Goal: Information Seeking & Learning: Understand process/instructions

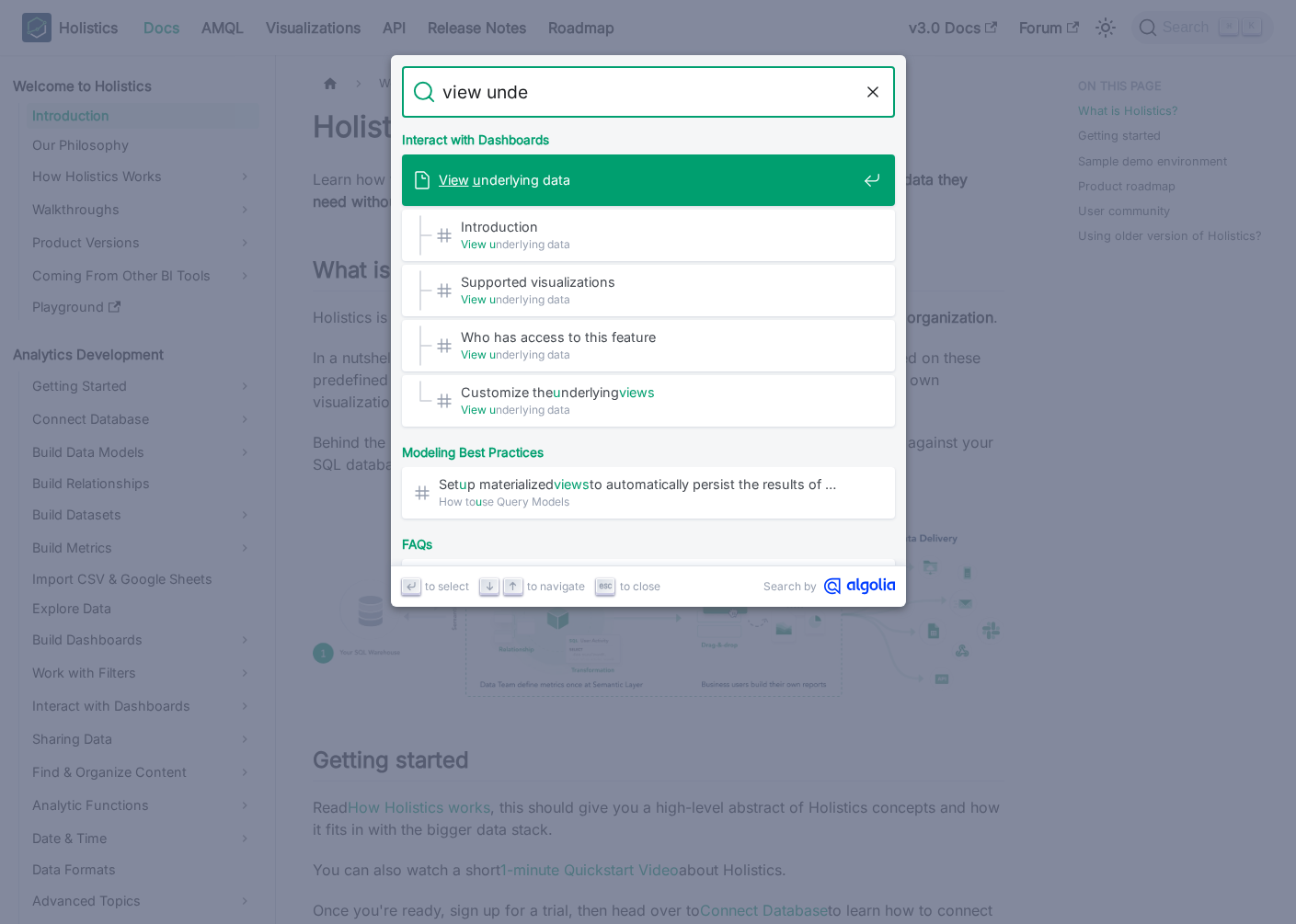
type input "view under"
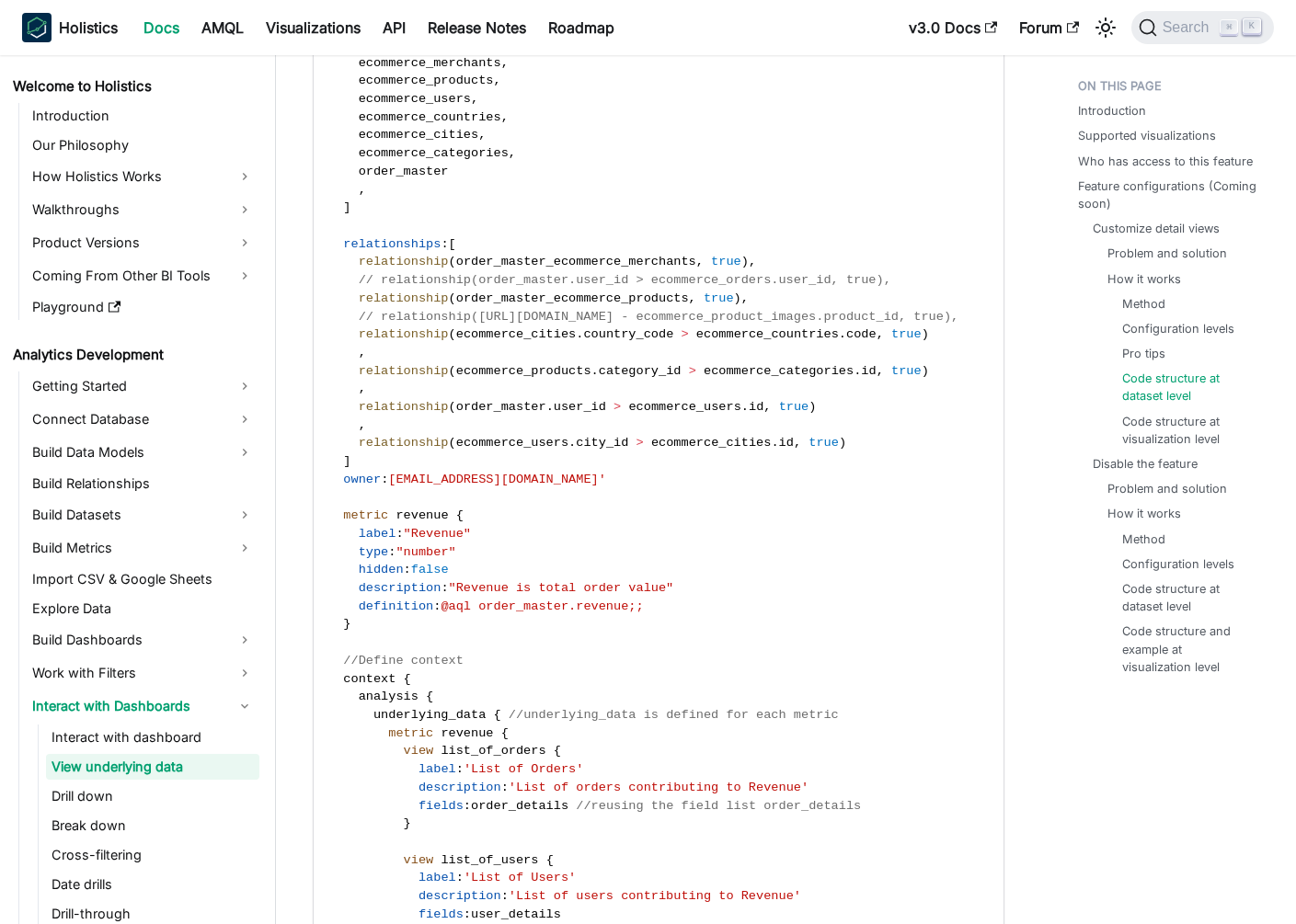
scroll to position [4566, 0]
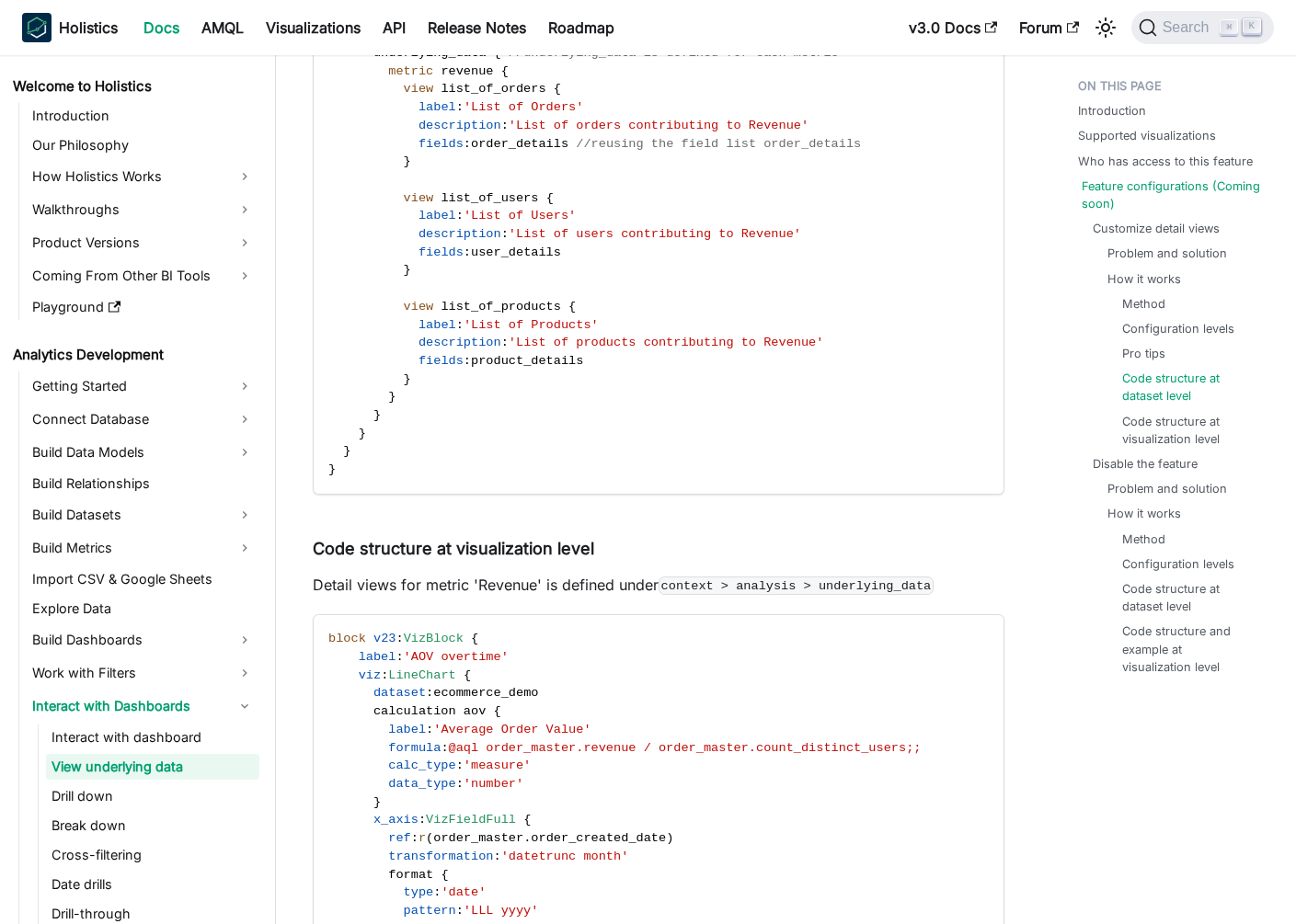
click at [1164, 205] on link "Feature configurations (Coming soon)" at bounding box center [1177, 195] width 189 height 35
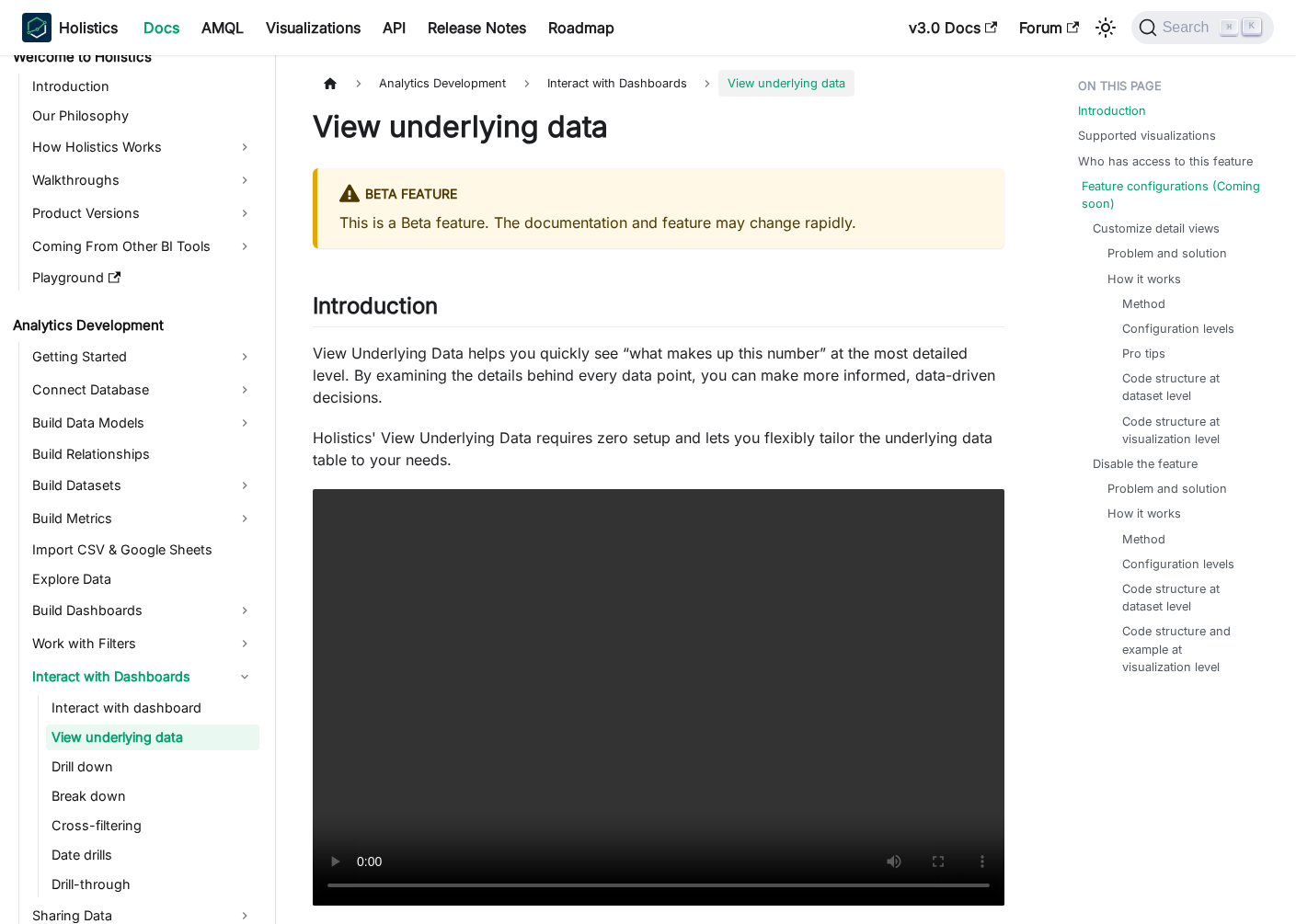
click at [1123, 187] on link "Feature configurations (Coming soon)" at bounding box center [1177, 195] width 189 height 35
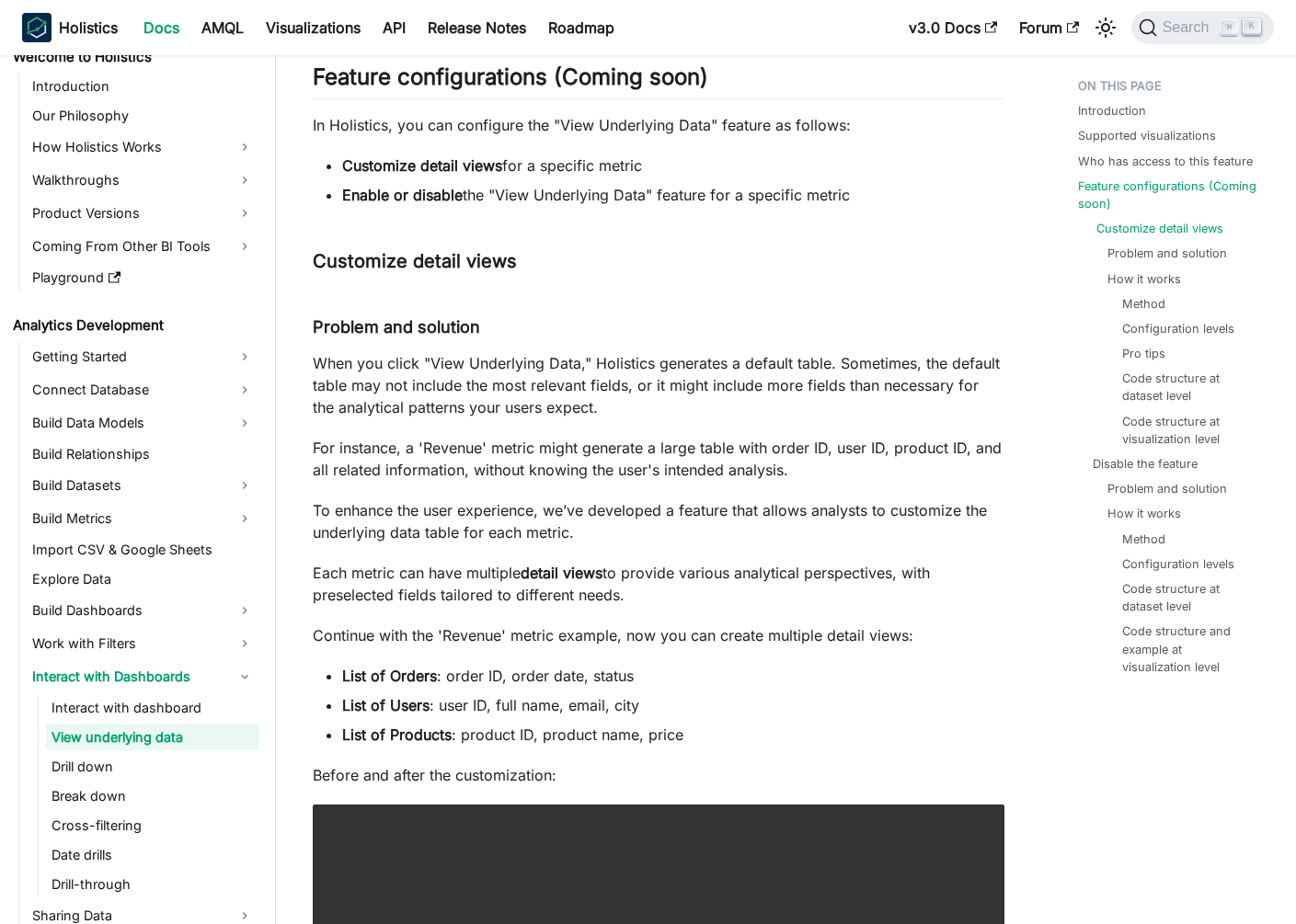
click at [1142, 229] on link "Customize detail views" at bounding box center [1161, 229] width 127 height 18
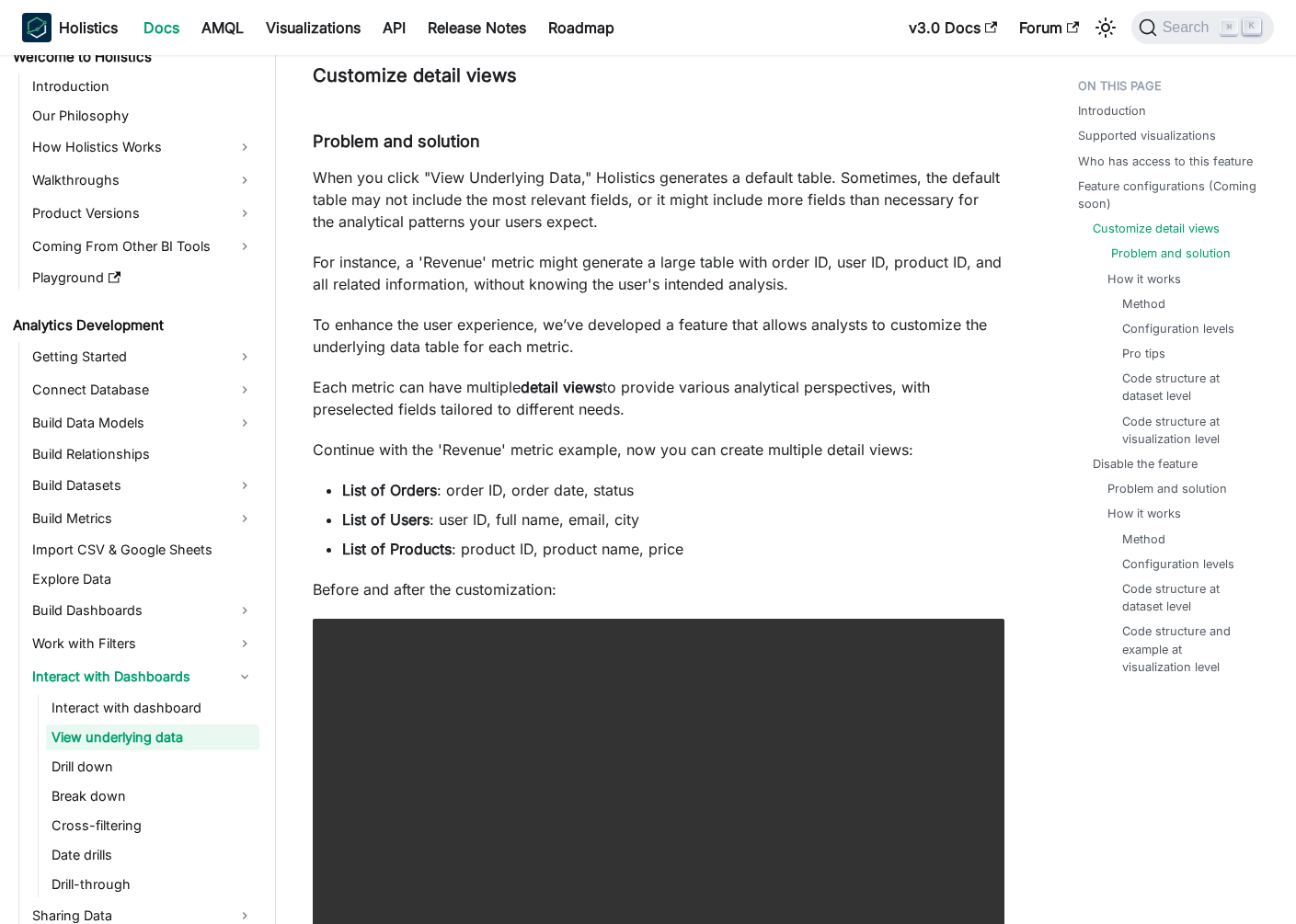
click at [1142, 246] on link "Problem and solution" at bounding box center [1171, 253] width 119 height 18
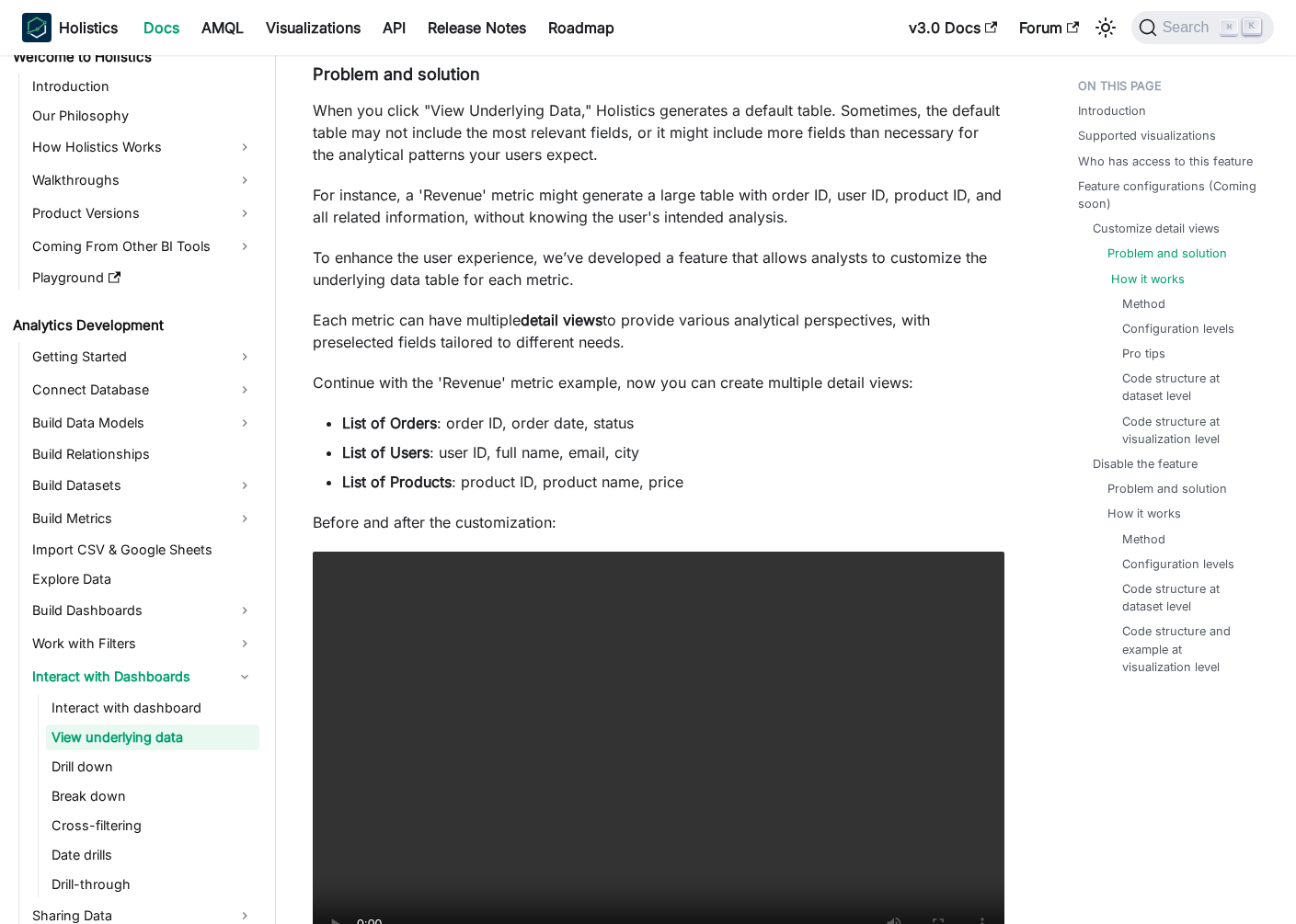
click at [1139, 281] on link "How it works" at bounding box center [1148, 279] width 74 height 18
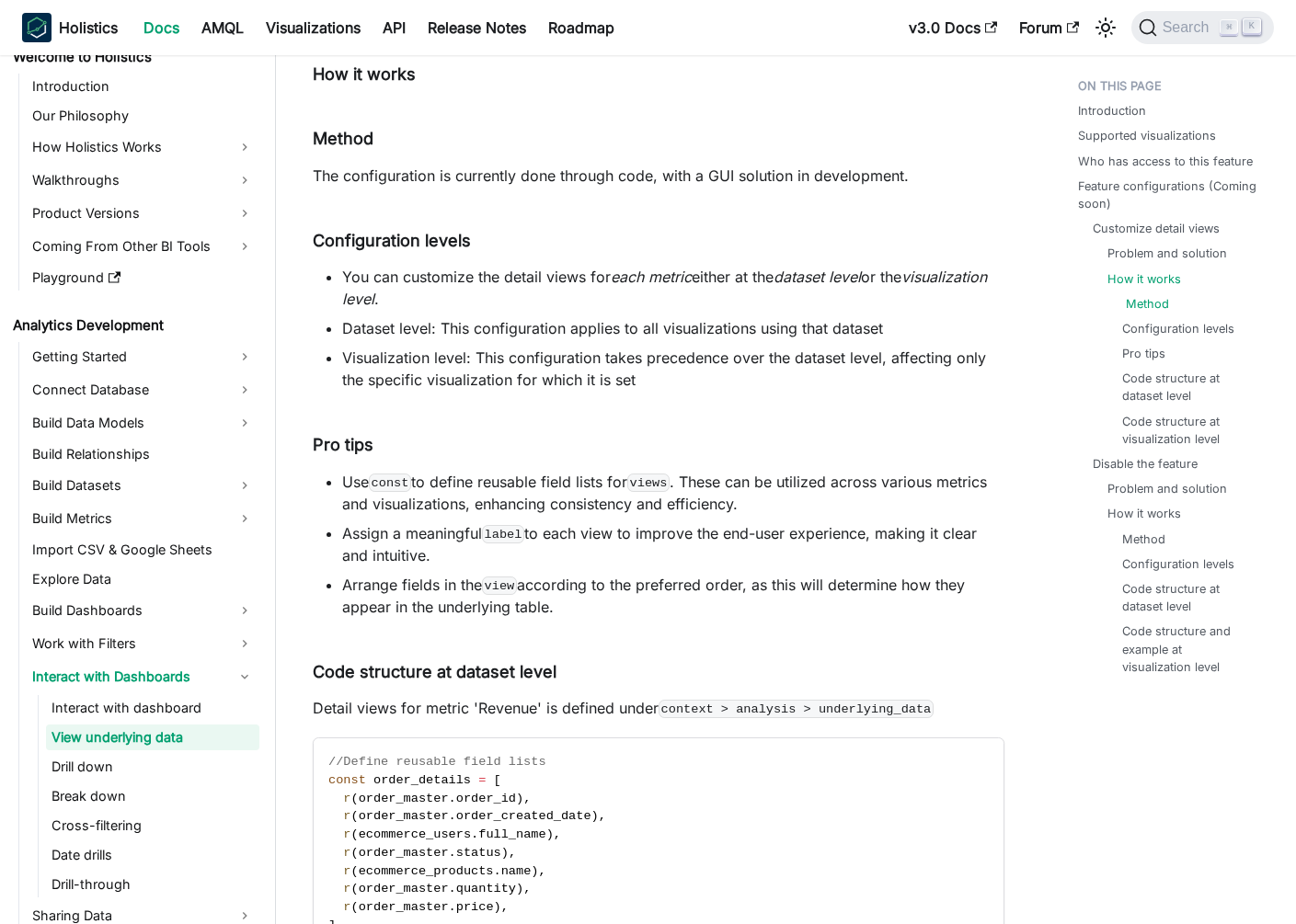
click at [1139, 304] on link "Method" at bounding box center [1148, 304] width 44 height 18
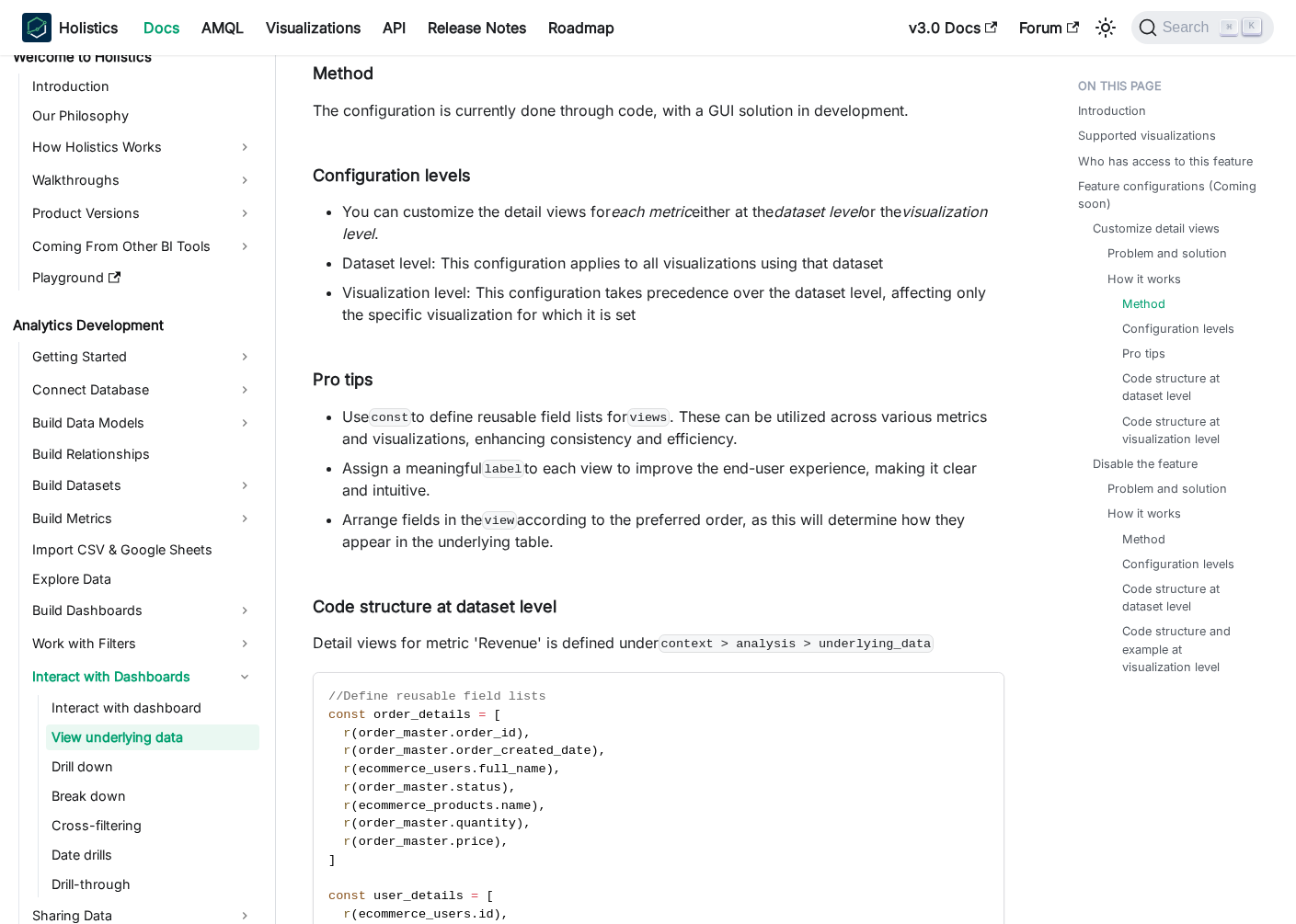
click at [1138, 216] on li "Feature configurations (Coming soon) Customize detail views Problem and solutio…" at bounding box center [1173, 427] width 189 height 499
click at [1136, 230] on link "Customize detail views" at bounding box center [1161, 229] width 127 height 18
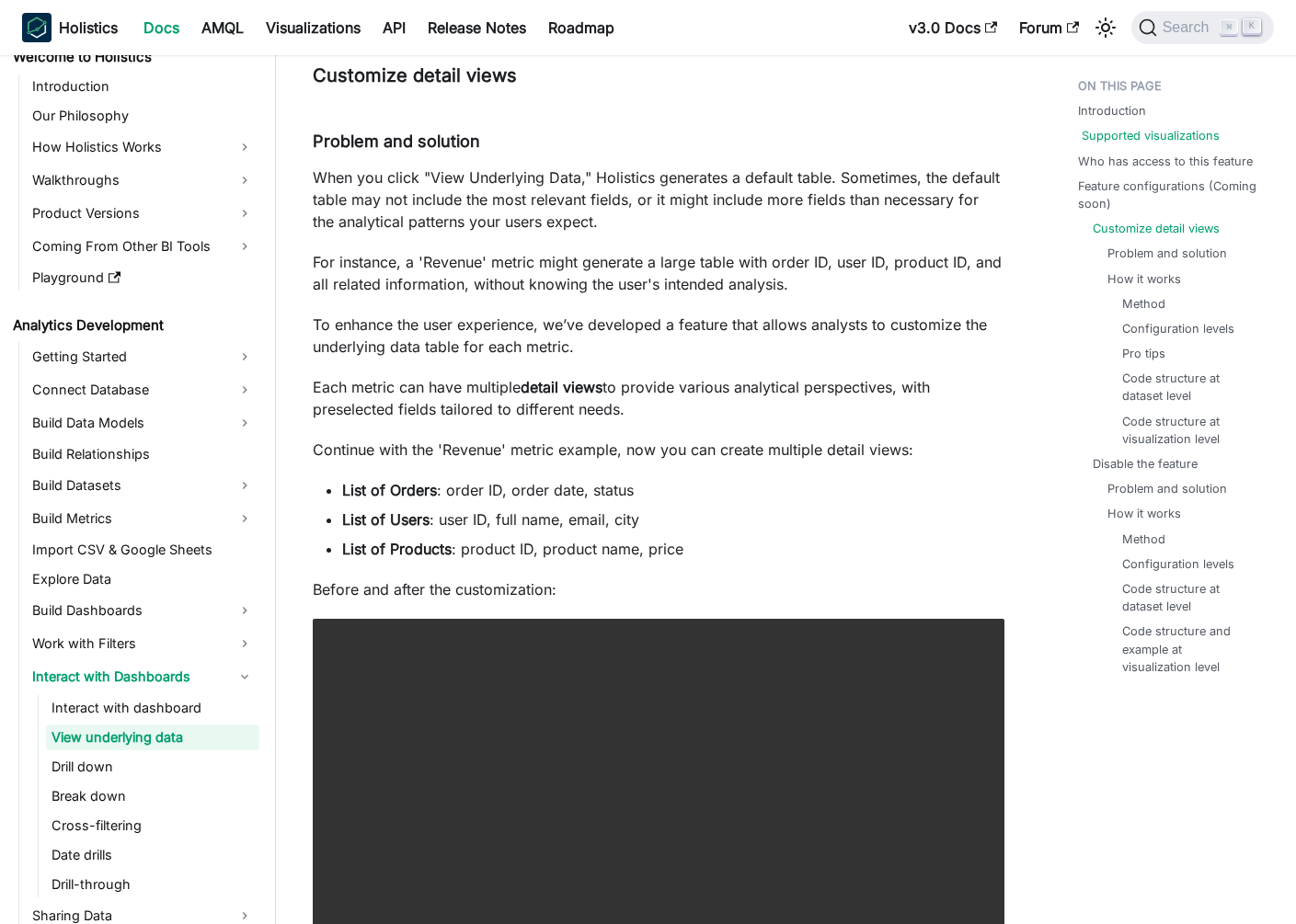
click at [1144, 137] on link "Supported visualizations" at bounding box center [1151, 136] width 138 height 18
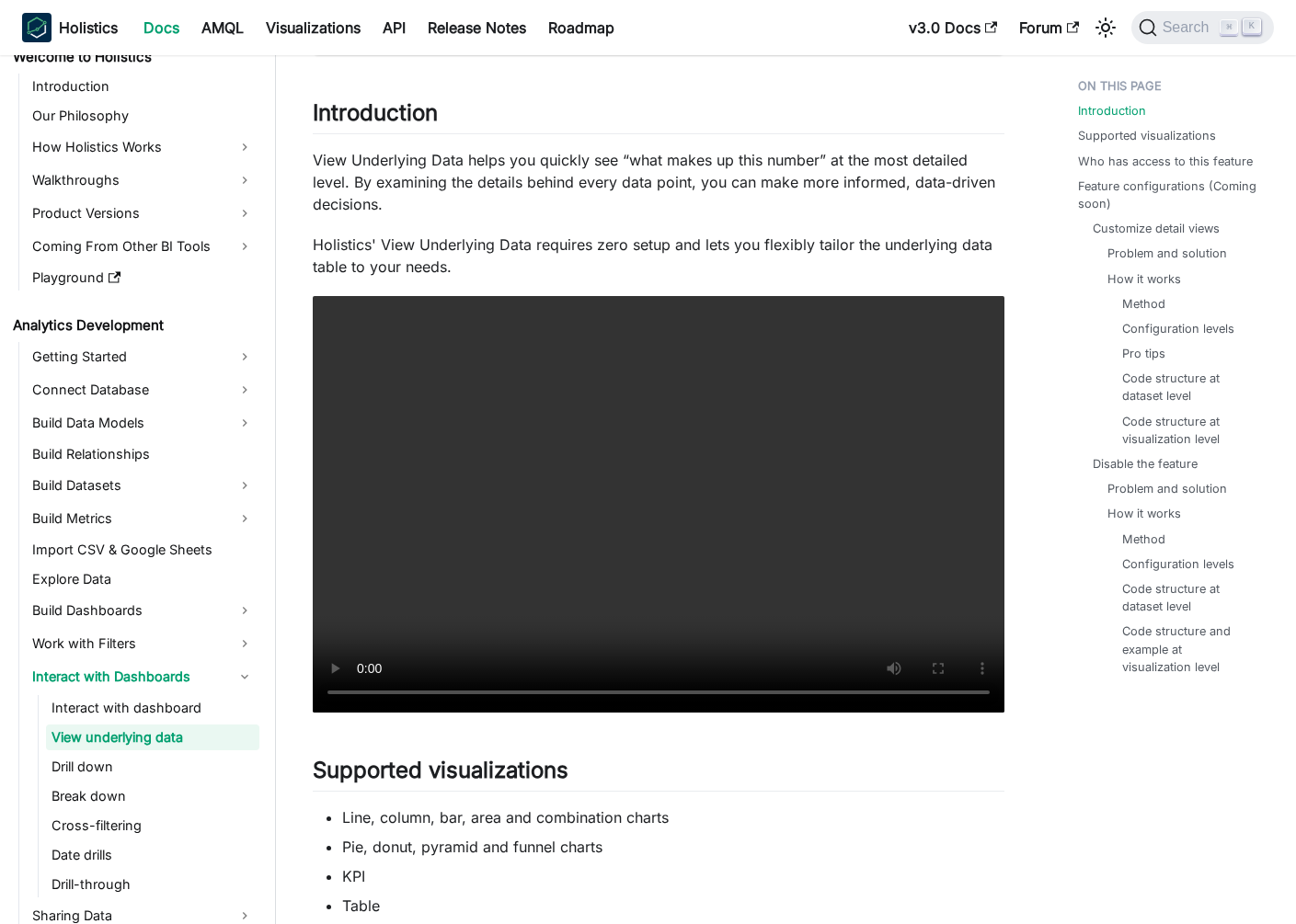
scroll to position [299, 0]
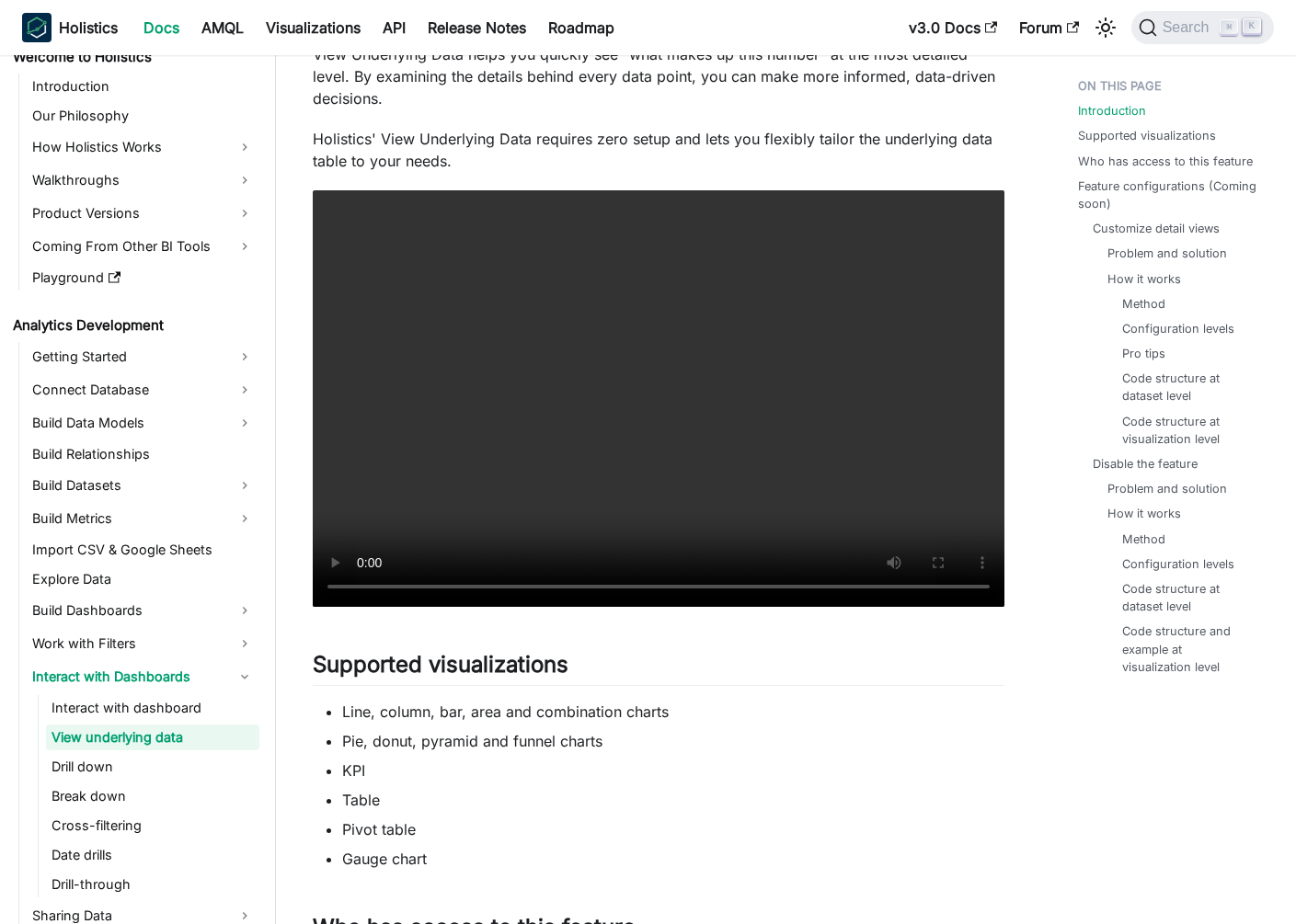
click at [1150, 175] on ul "Introduction Supported visualizations Who has access to this feature Feature co…" at bounding box center [1169, 380] width 211 height 621
click at [1145, 170] on ul "Introduction Supported visualizations Who has access to this feature Feature co…" at bounding box center [1169, 380] width 211 height 621
click at [1085, 159] on link "Who has access to this feature" at bounding box center [1170, 162] width 175 height 18
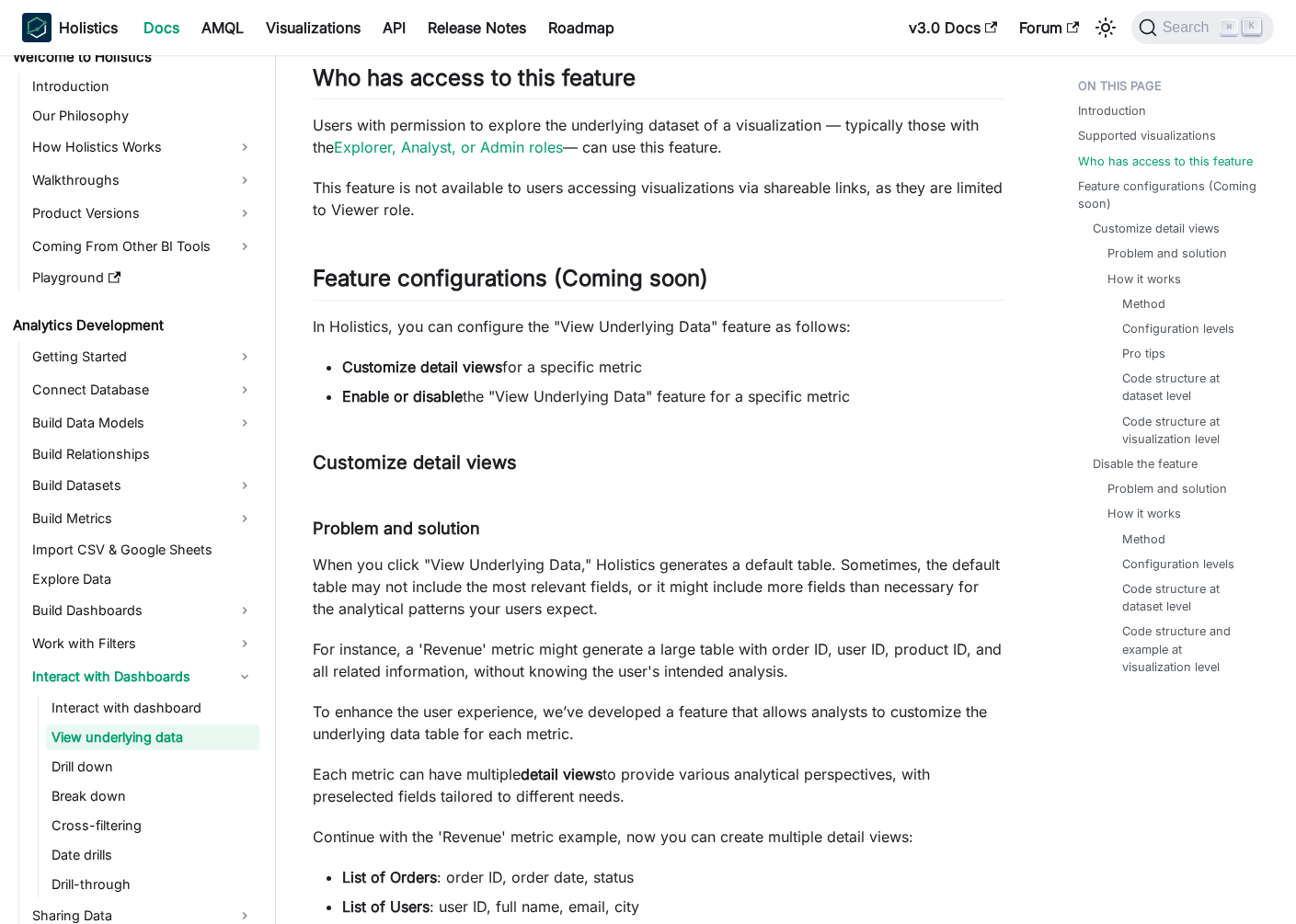
click at [1123, 120] on ul "Introduction Supported visualizations Who has access to this feature Feature co…" at bounding box center [1169, 380] width 211 height 621
click at [1102, 117] on link "Introduction" at bounding box center [1116, 111] width 69 height 18
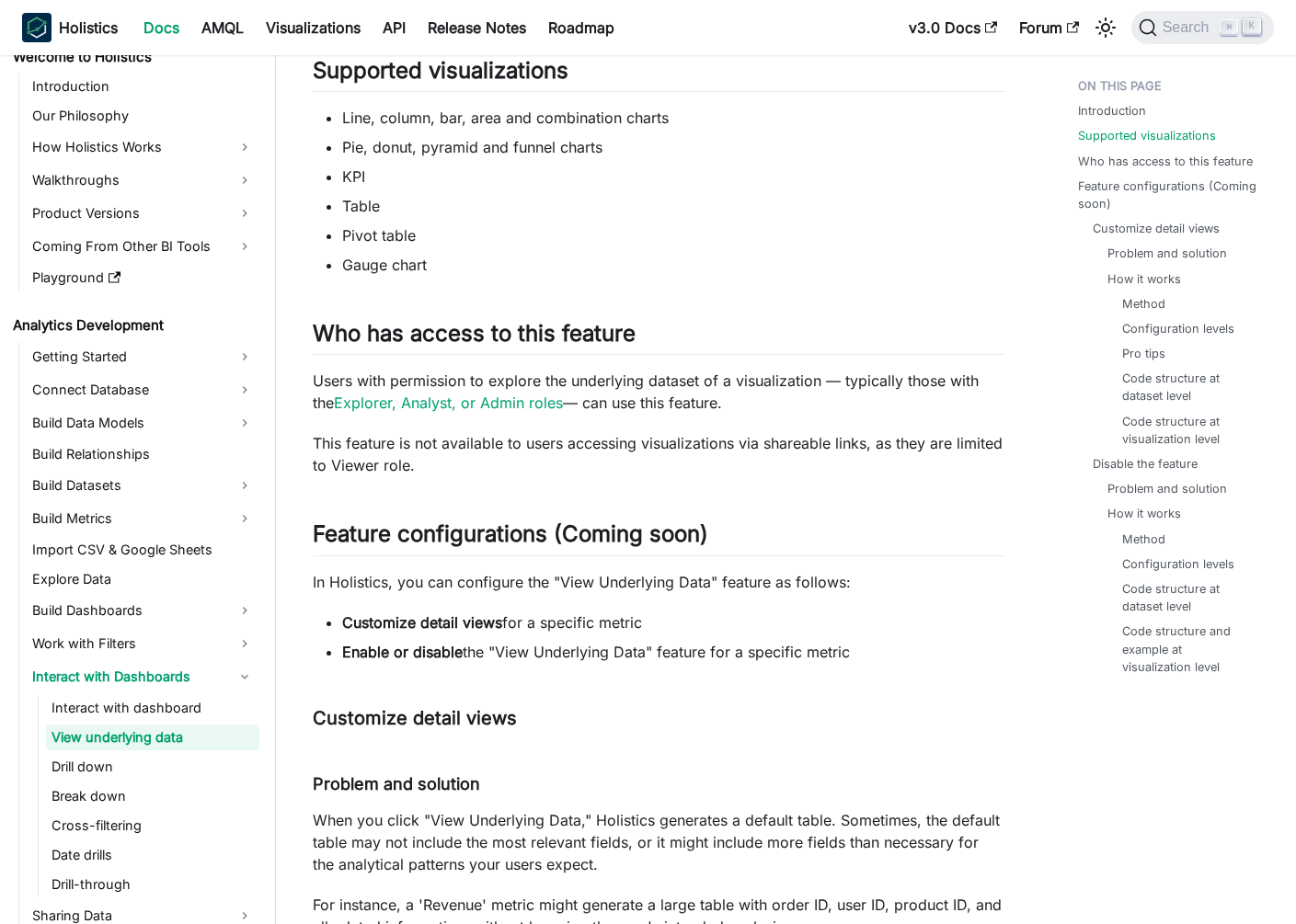
scroll to position [1157, 0]
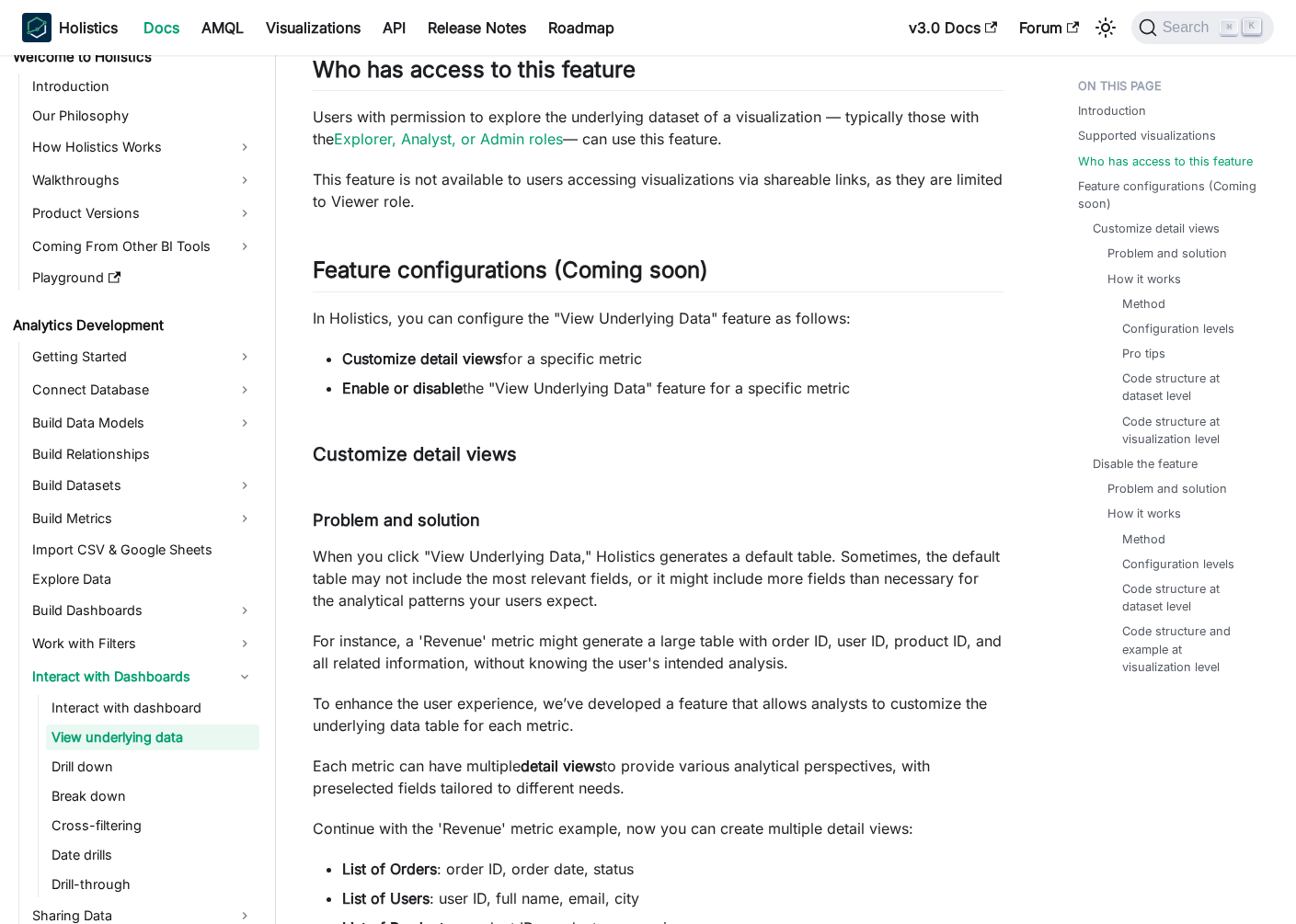
click at [644, 318] on p "In Holistics, you can configure the "View Underlying Data" feature as follows:" at bounding box center [659, 318] width 692 height 22
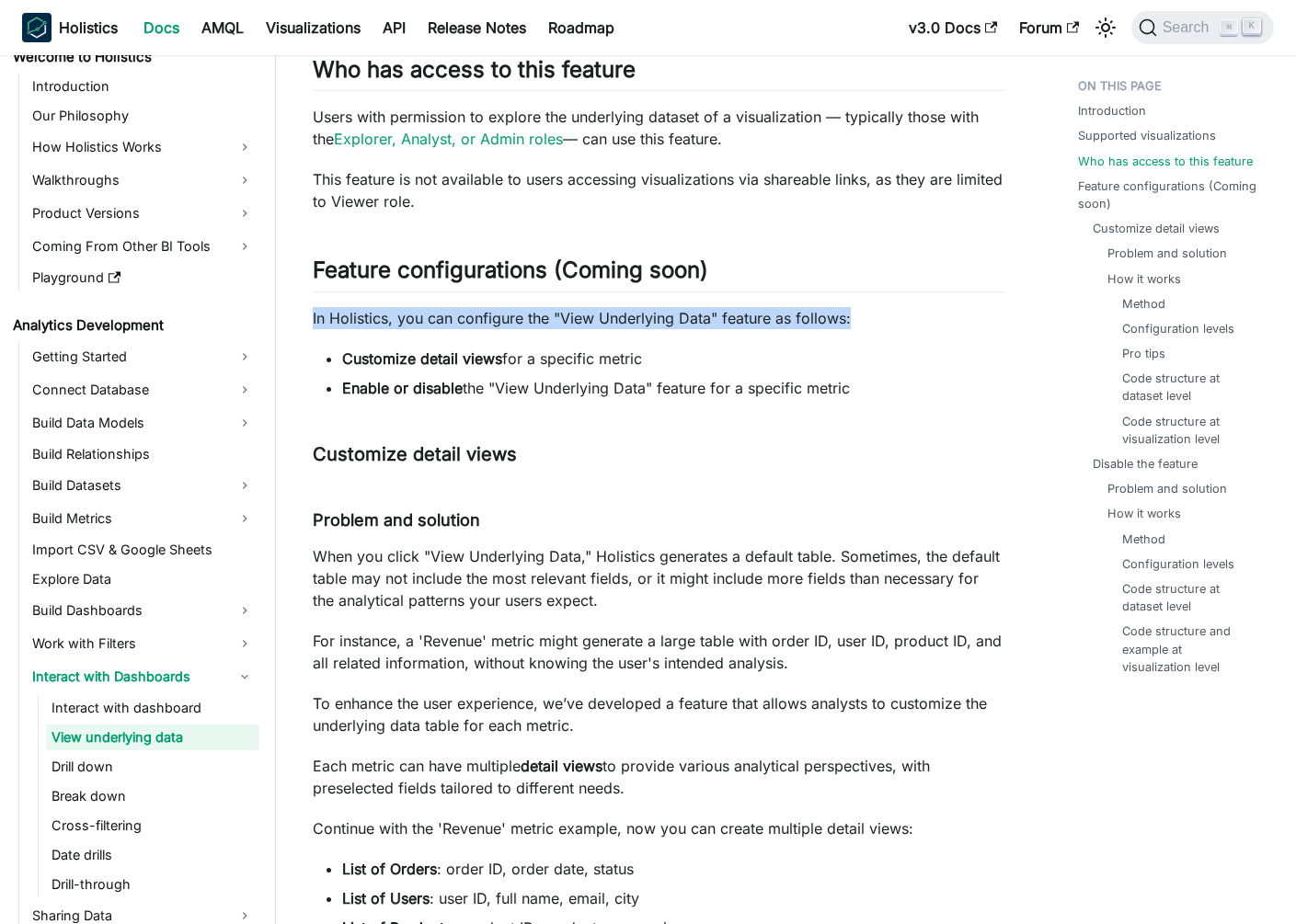
click at [644, 318] on p "In Holistics, you can configure the "View Underlying Data" feature as follows:" at bounding box center [659, 318] width 692 height 22
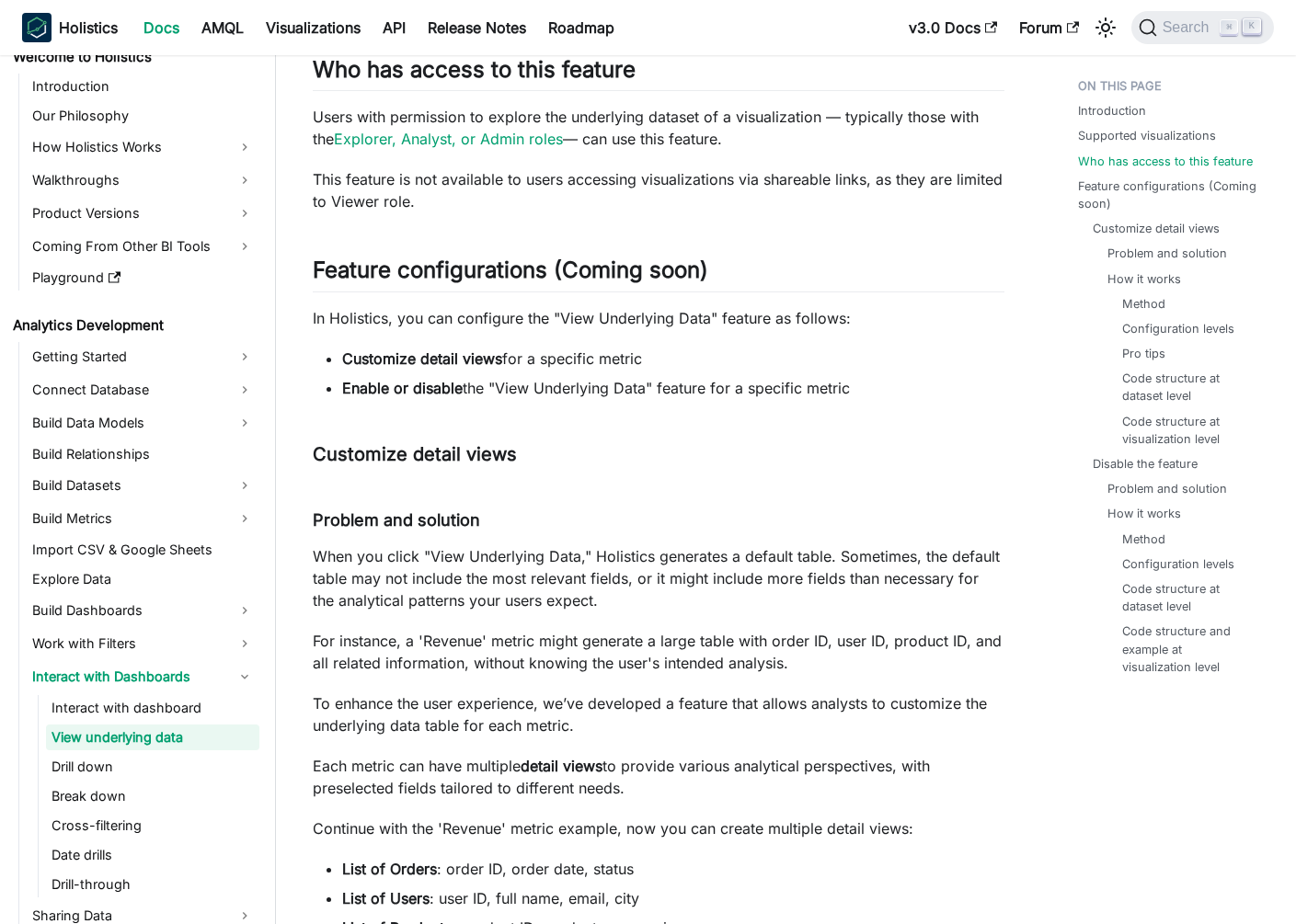
click at [601, 381] on li "Enable or disable the "View Underlying Data" feature for a specific metric" at bounding box center [673, 388] width 663 height 22
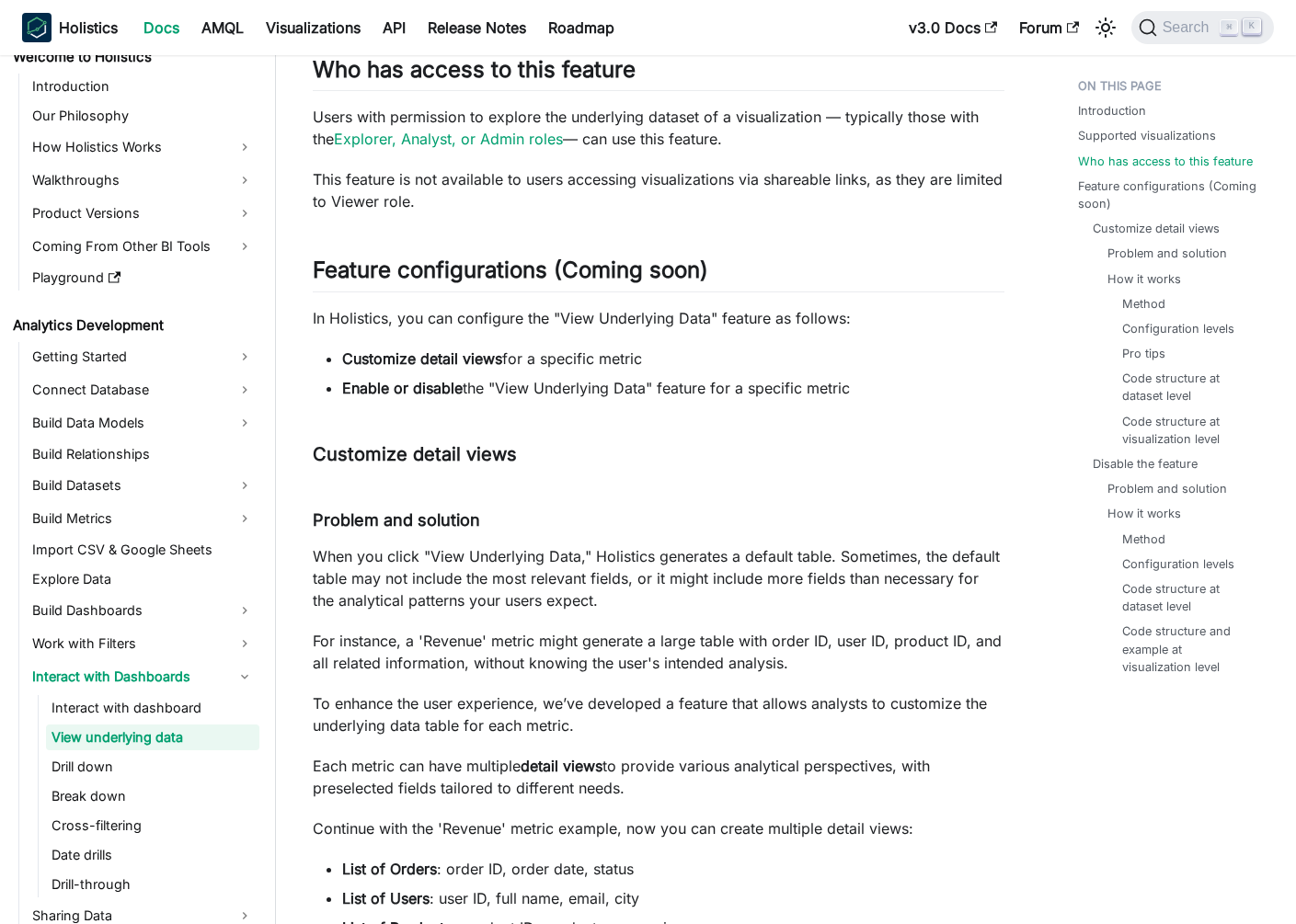
click at [575, 395] on li "Enable or disable the "View Underlying Data" feature for a specific metric" at bounding box center [673, 388] width 663 height 22
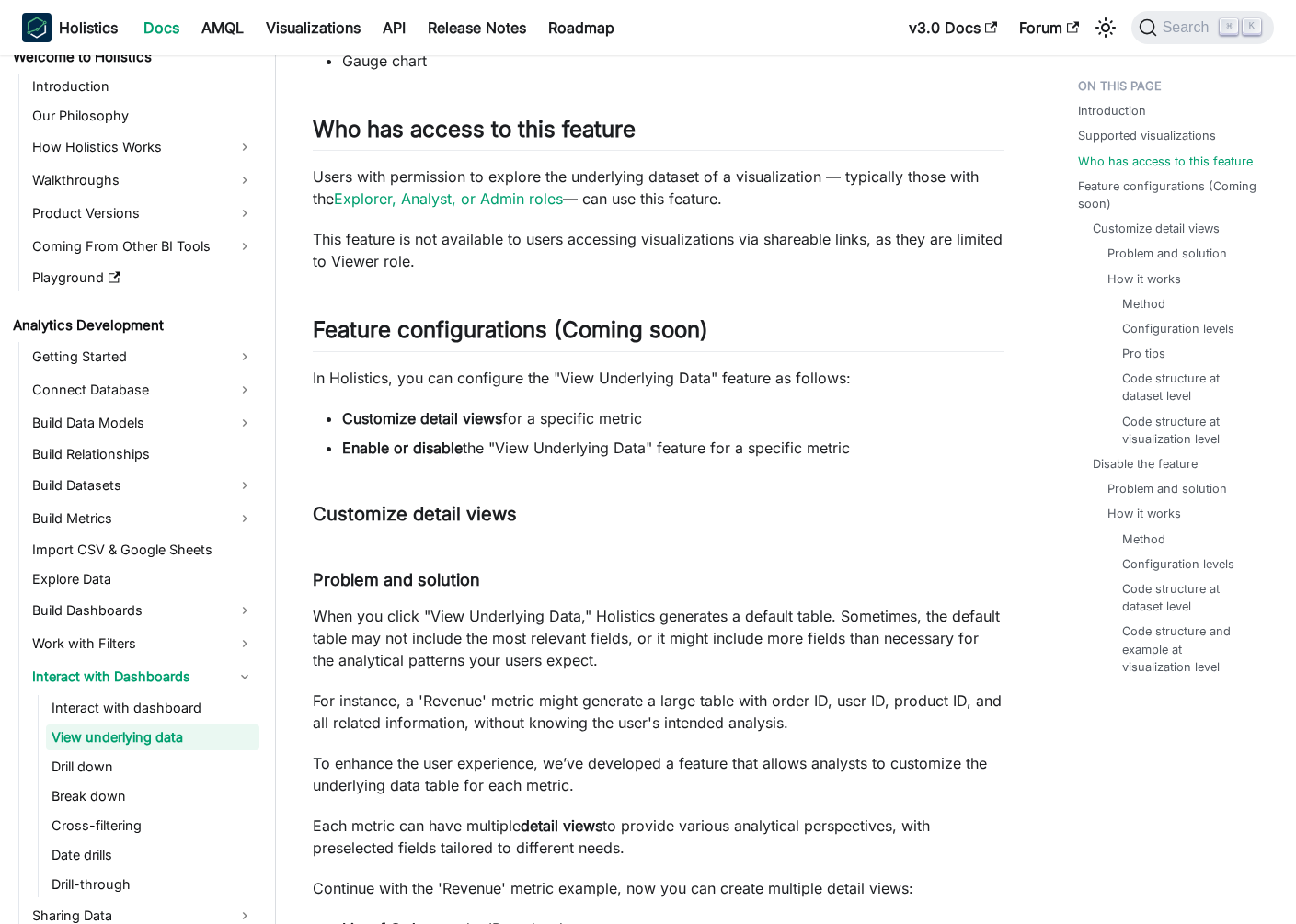
scroll to position [1124, 0]
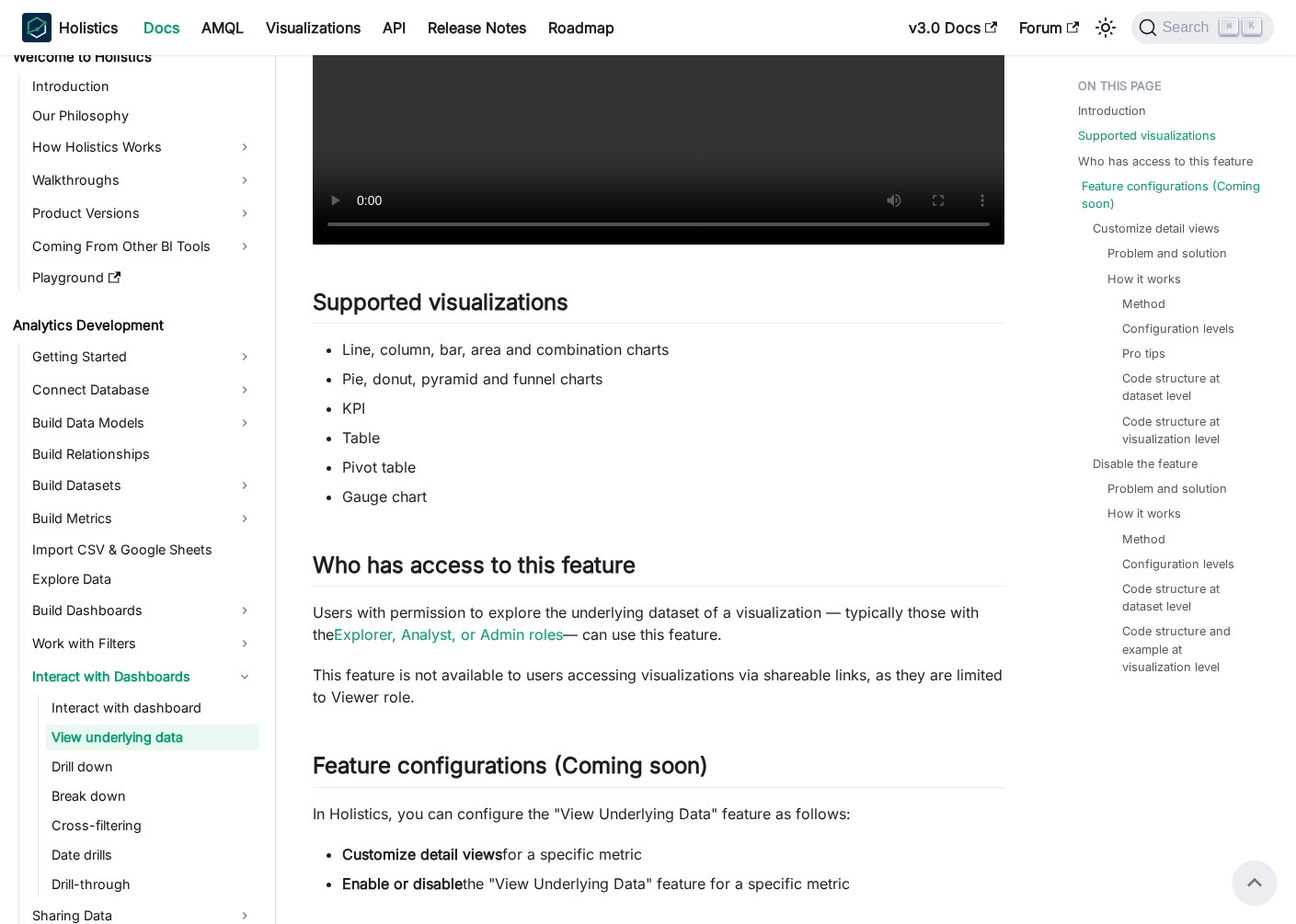
click at [1168, 191] on link "Feature configurations (Coming soon)" at bounding box center [1177, 195] width 189 height 35
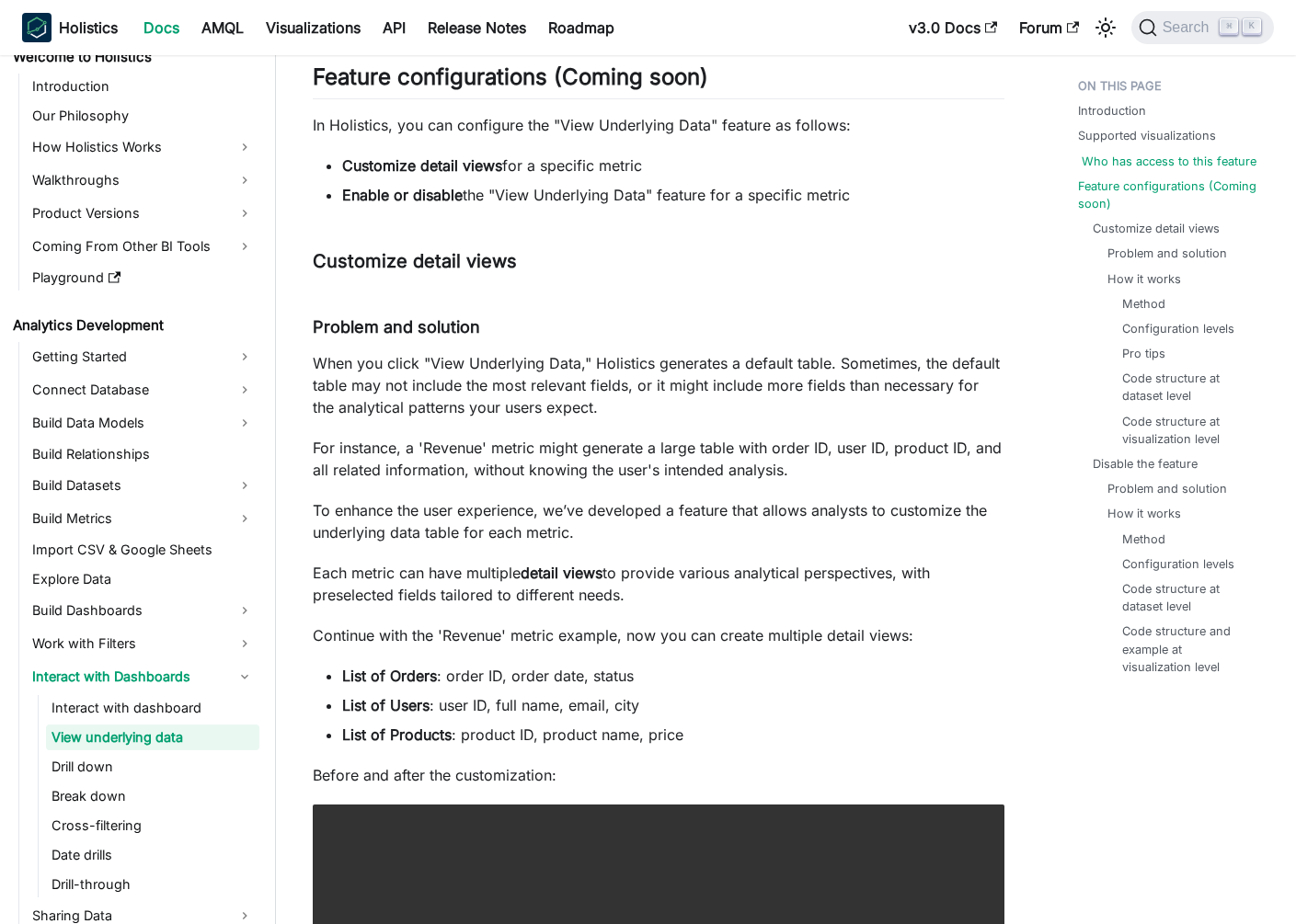
click at [1135, 165] on link "Who has access to this feature" at bounding box center [1170, 162] width 175 height 18
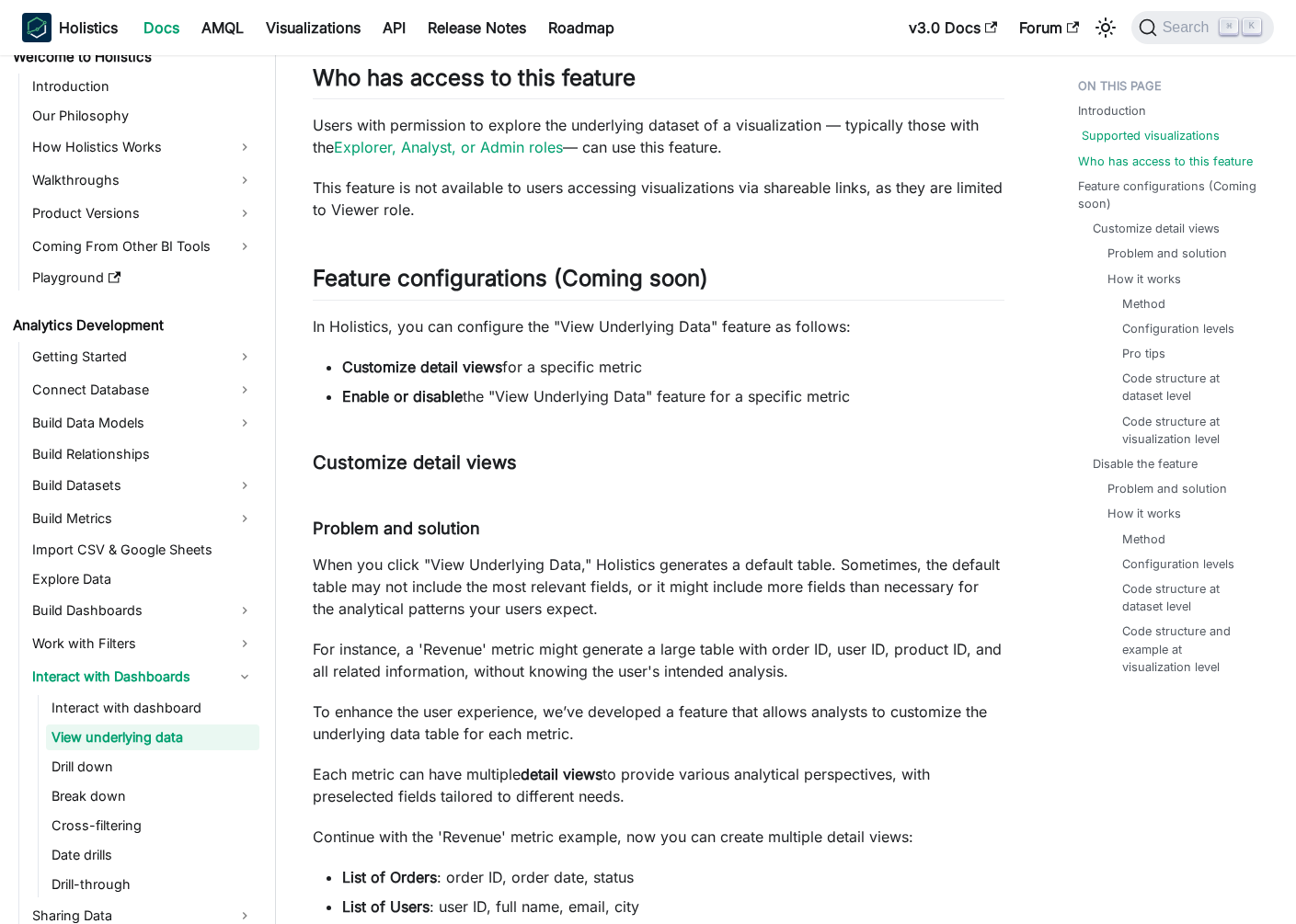
click at [1118, 140] on link "Supported visualizations" at bounding box center [1151, 136] width 138 height 18
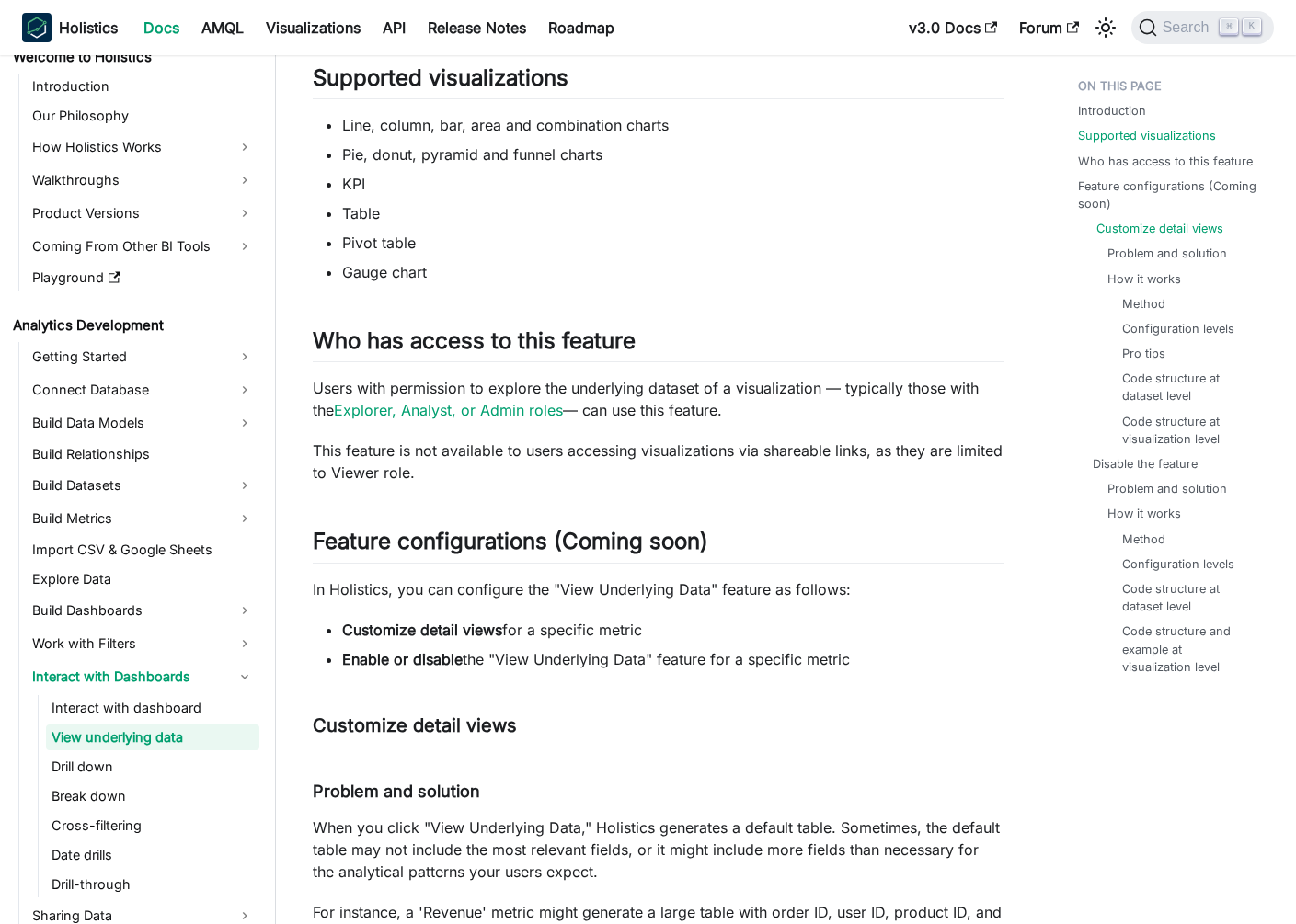
click at [1160, 224] on link "Customize detail views" at bounding box center [1161, 229] width 127 height 18
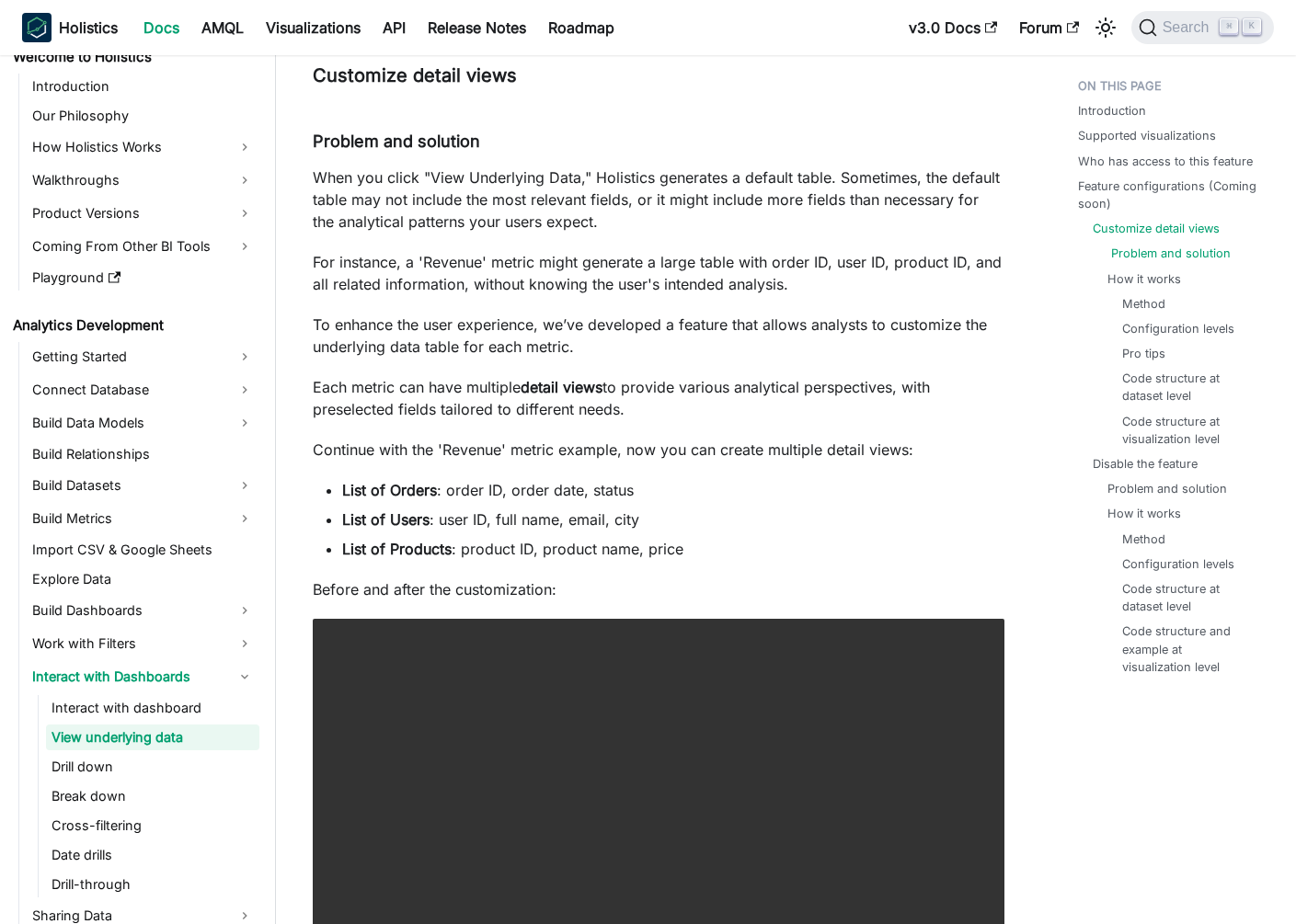
click at [1140, 252] on link "Problem and solution" at bounding box center [1171, 253] width 119 height 18
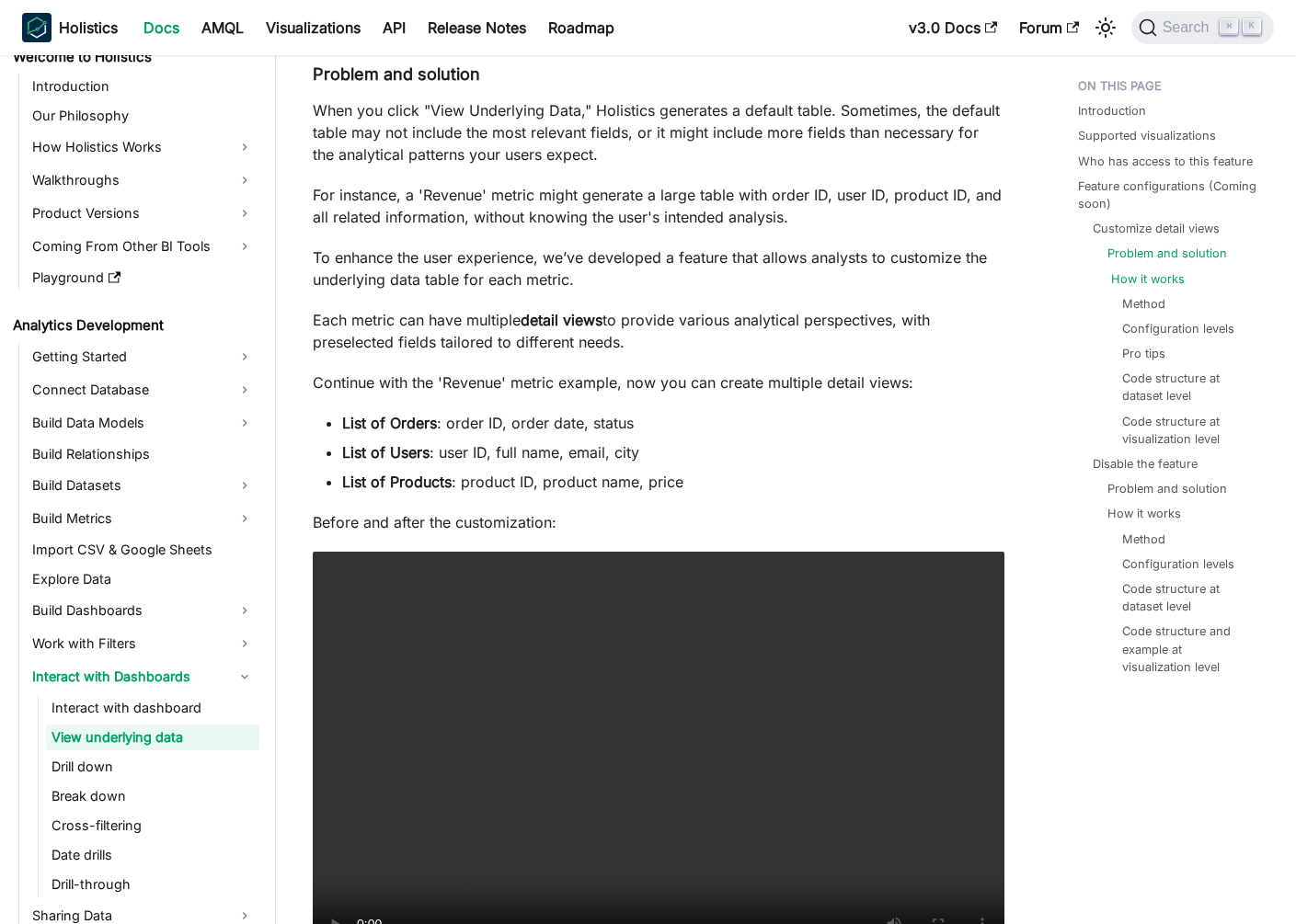
click at [1138, 284] on link "How it works" at bounding box center [1148, 279] width 74 height 18
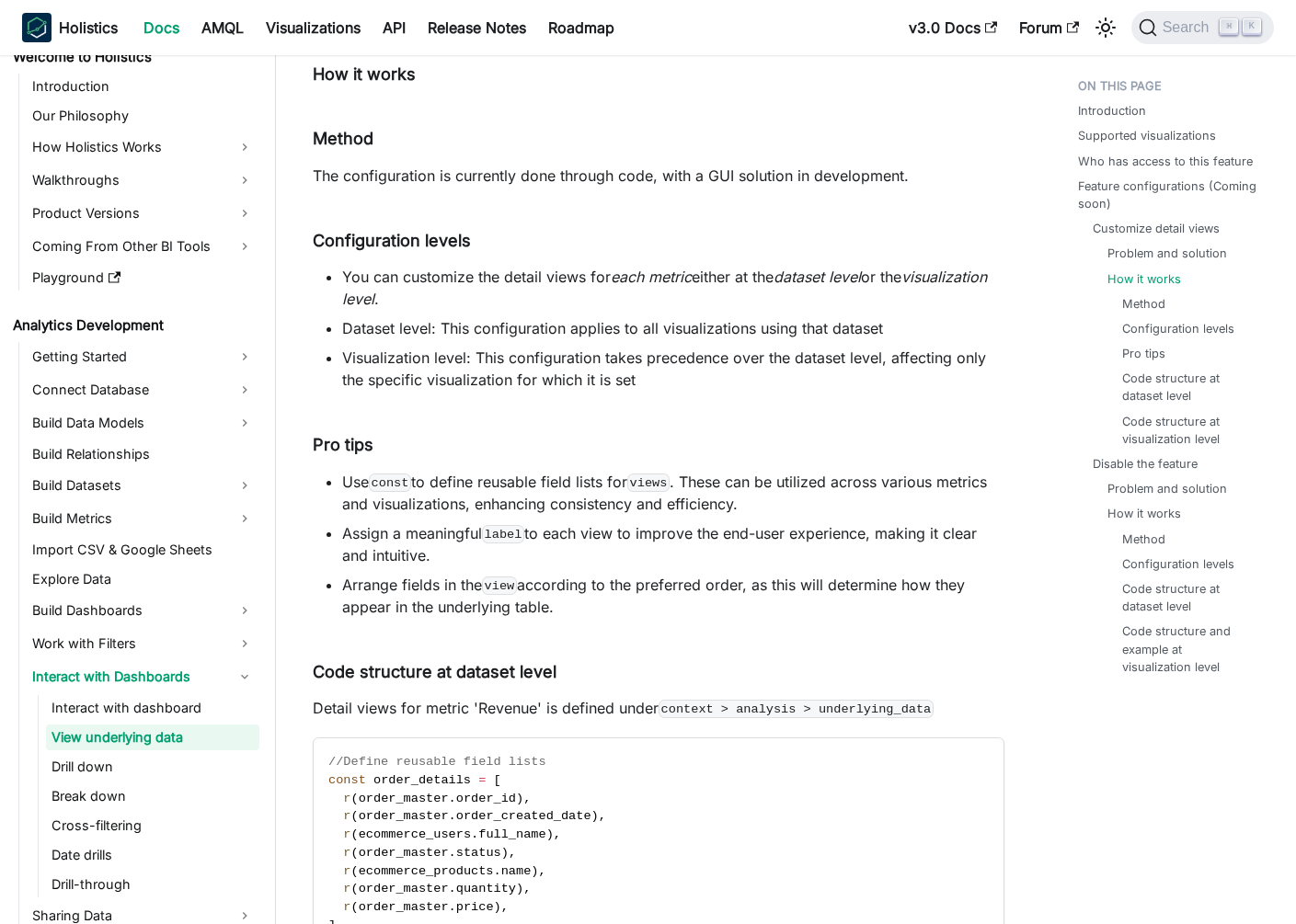
click at [1135, 263] on ul "Problem and solution How it works Method Configuration levels Pro tips Code str…" at bounding box center [1177, 346] width 167 height 204
click at [1119, 253] on link "Problem and solution" at bounding box center [1171, 253] width 119 height 18
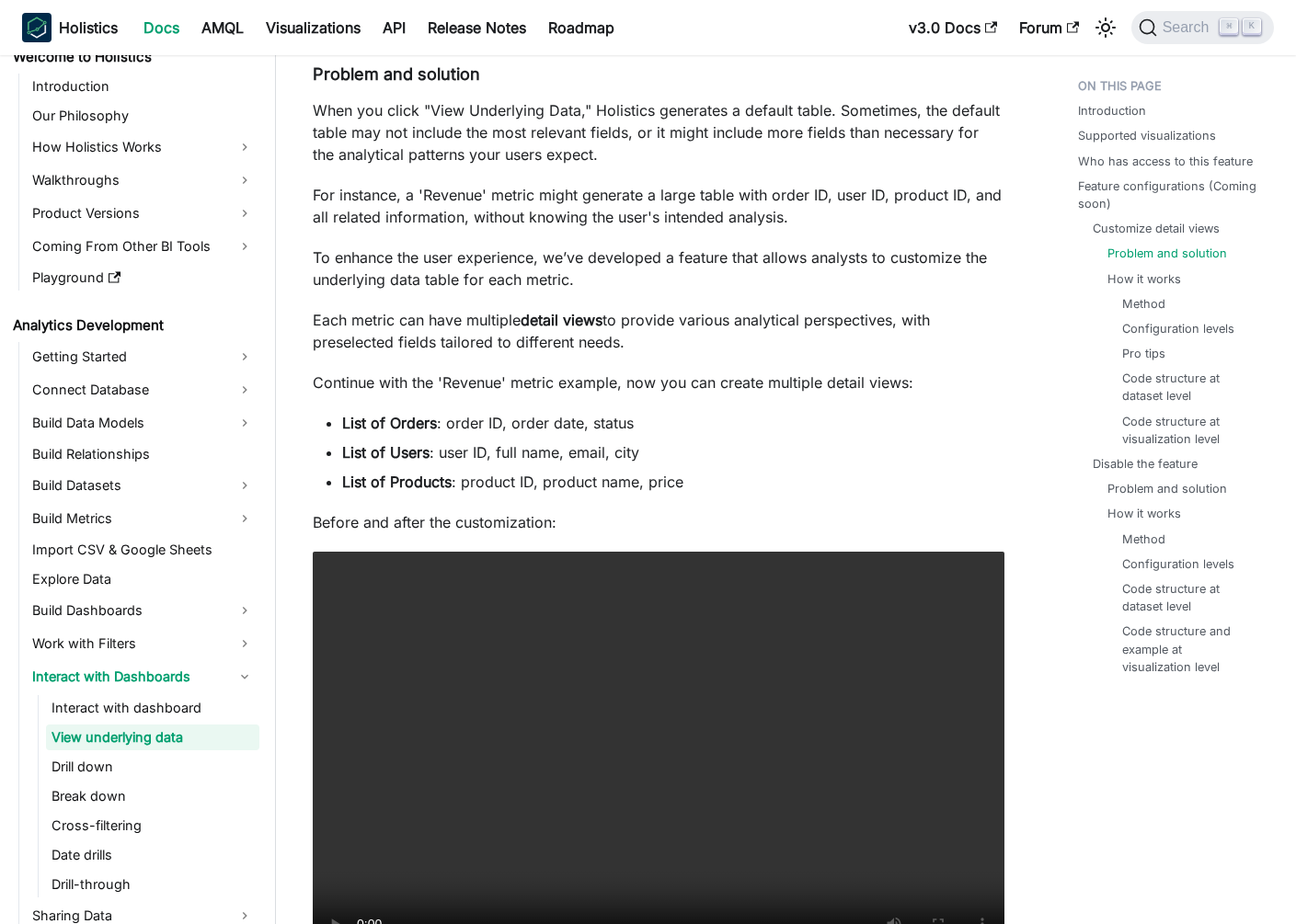
click at [779, 255] on p "To enhance the user experience, we’ve developed a feature that allows analysts …" at bounding box center [659, 268] width 692 height 44
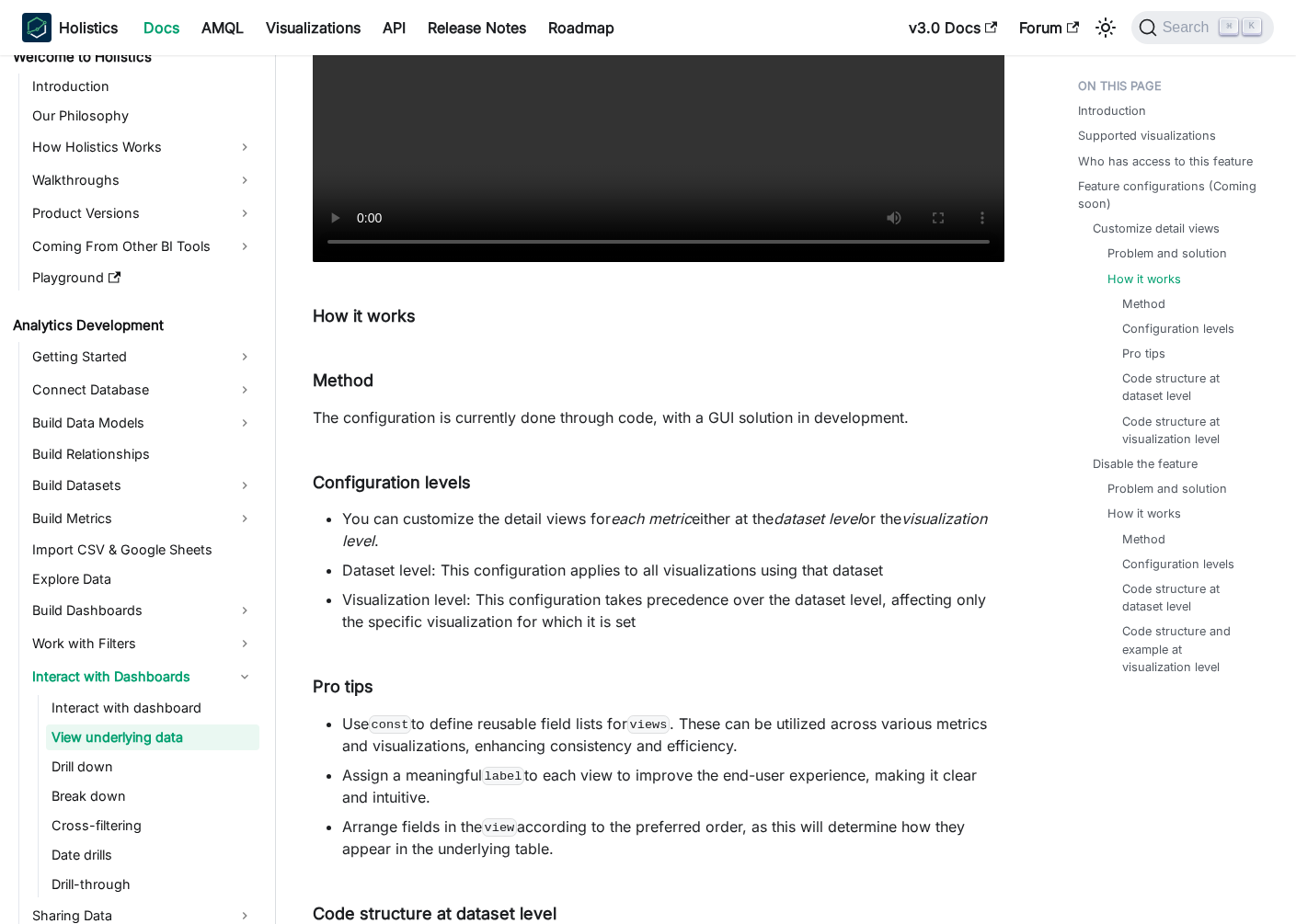
scroll to position [2419, 0]
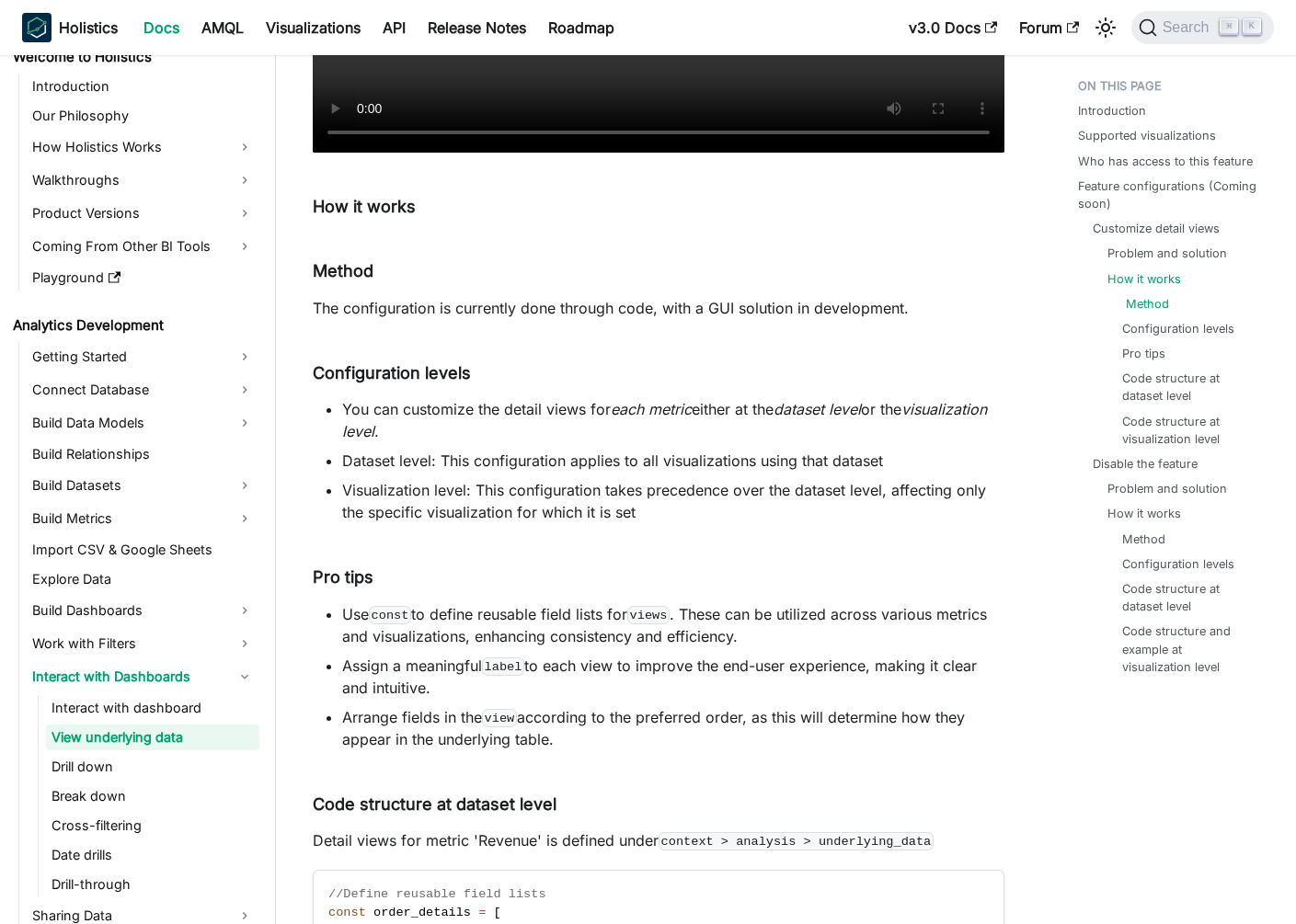
click at [1152, 308] on link "Method" at bounding box center [1148, 304] width 44 height 18
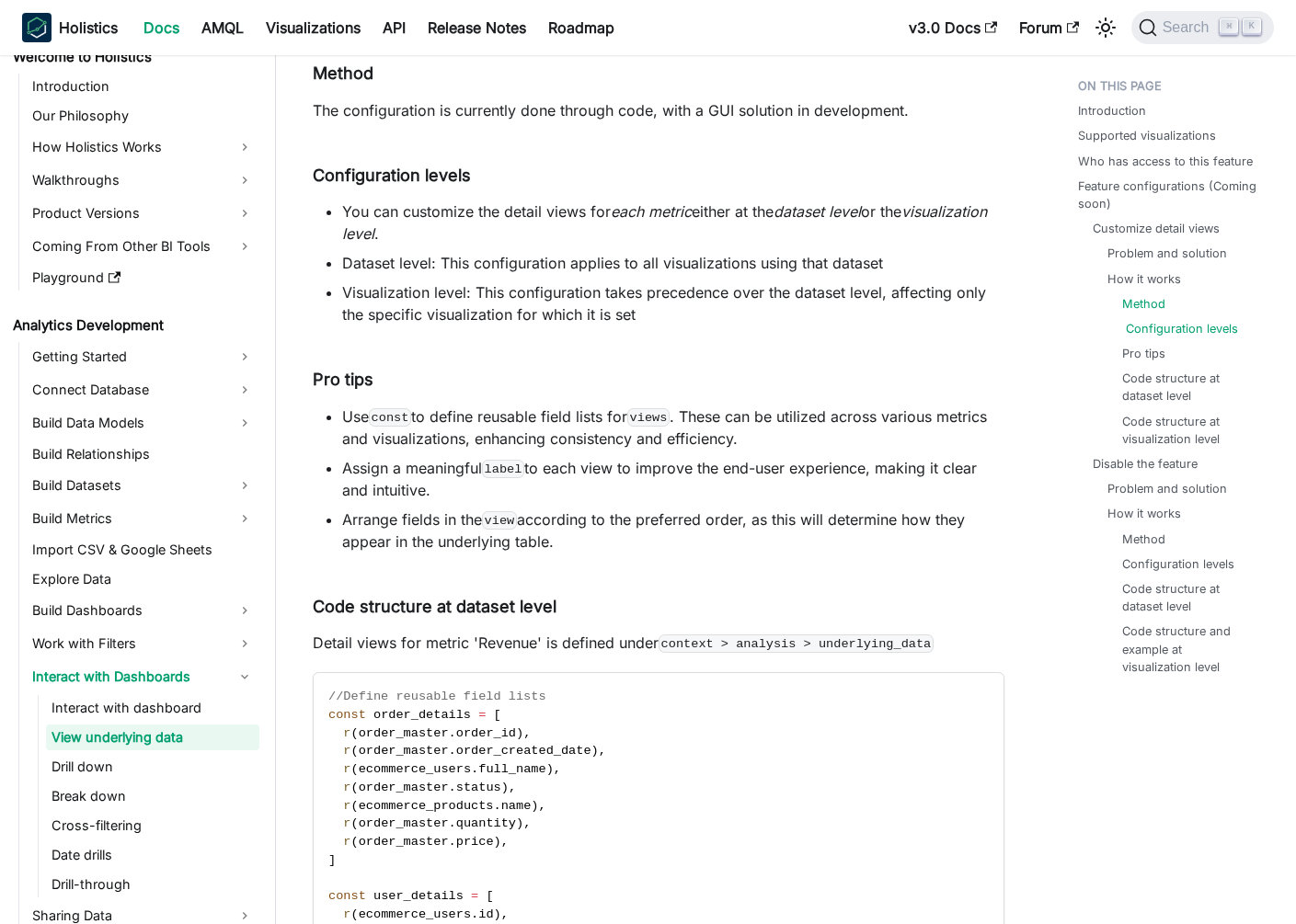
click at [1142, 331] on link "Configuration levels" at bounding box center [1182, 329] width 112 height 18
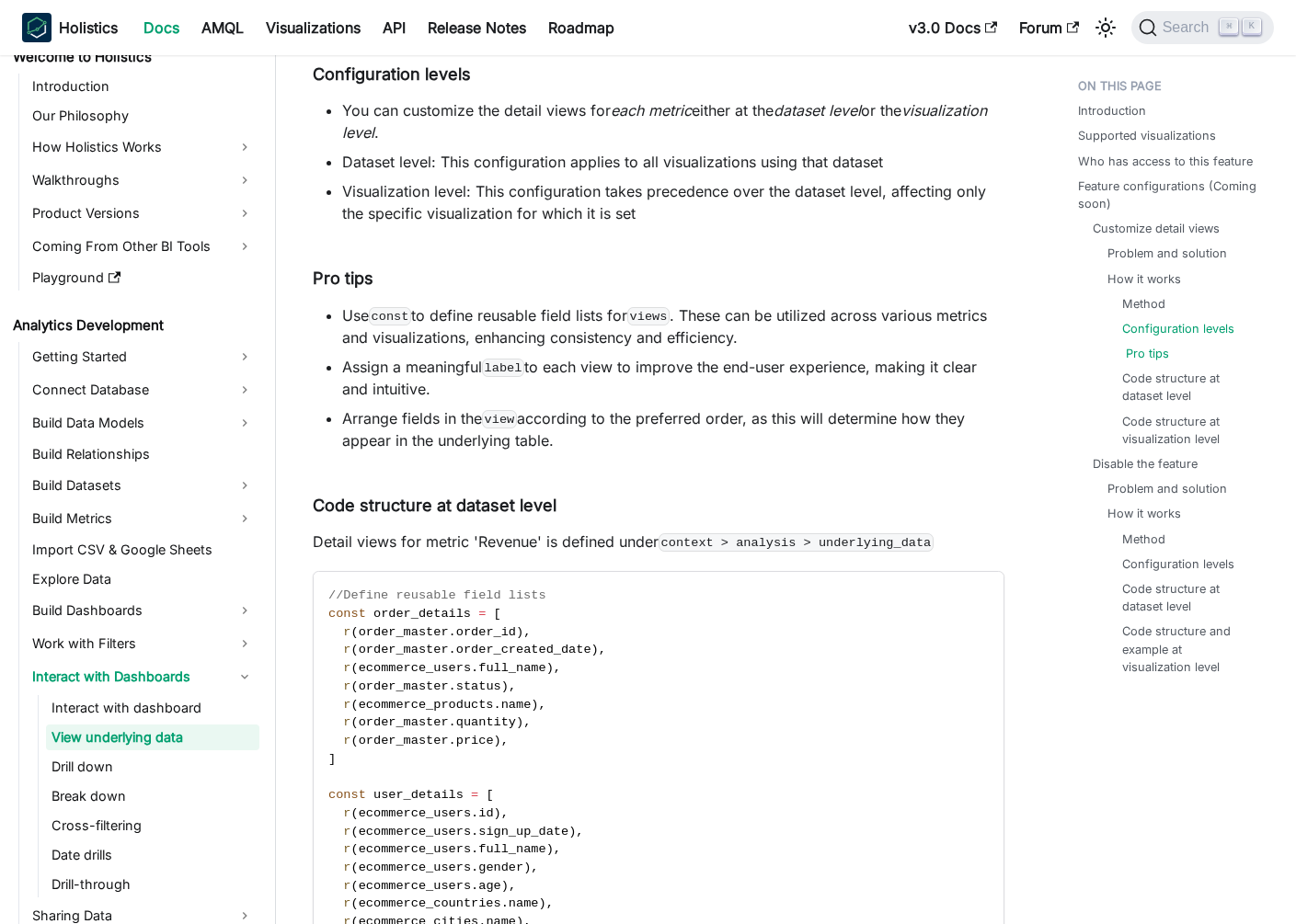
click at [1134, 362] on link "Pro tips" at bounding box center [1148, 354] width 44 height 18
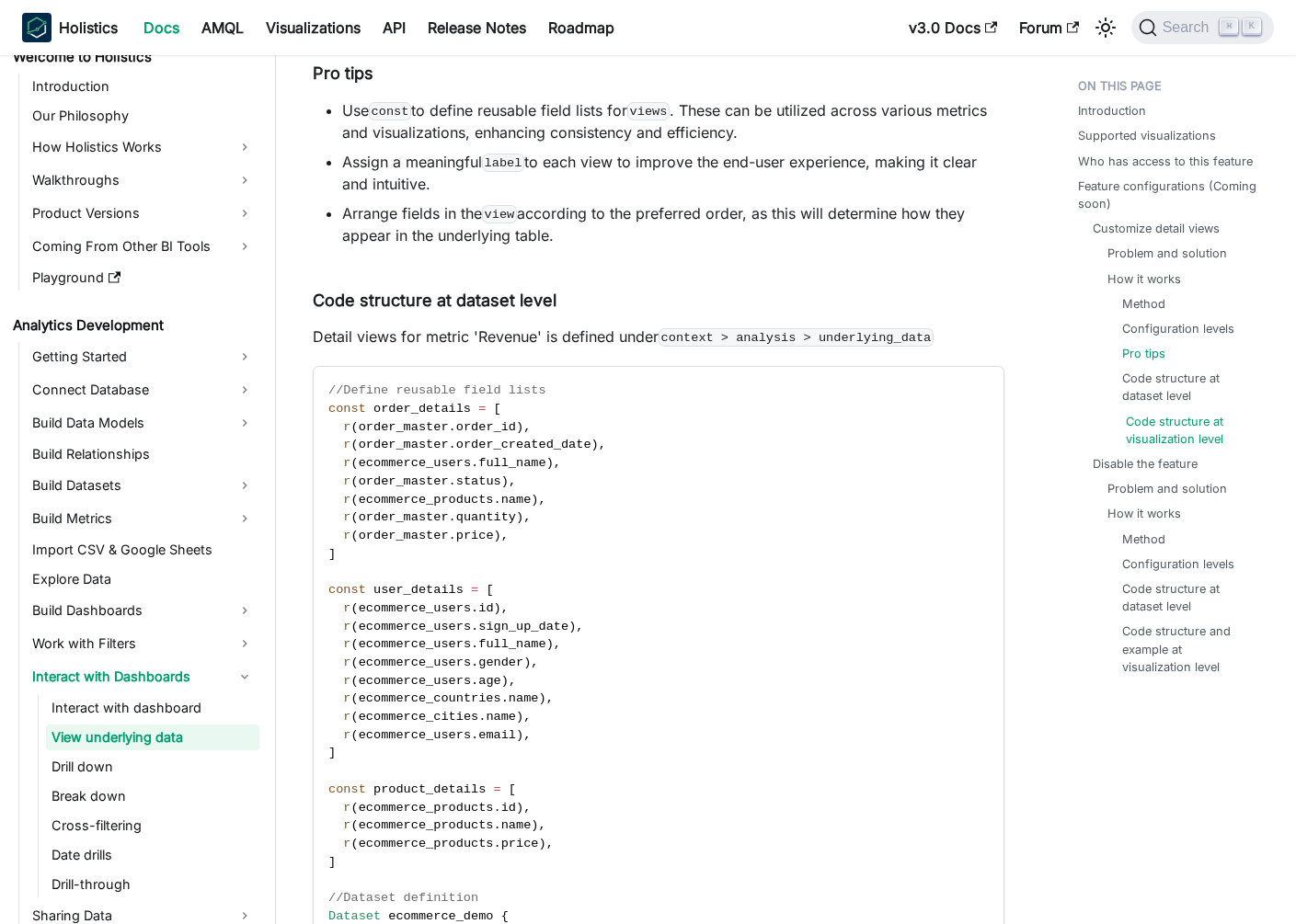
click at [1135, 413] on link "Code structure at visualization level" at bounding box center [1187, 430] width 122 height 35
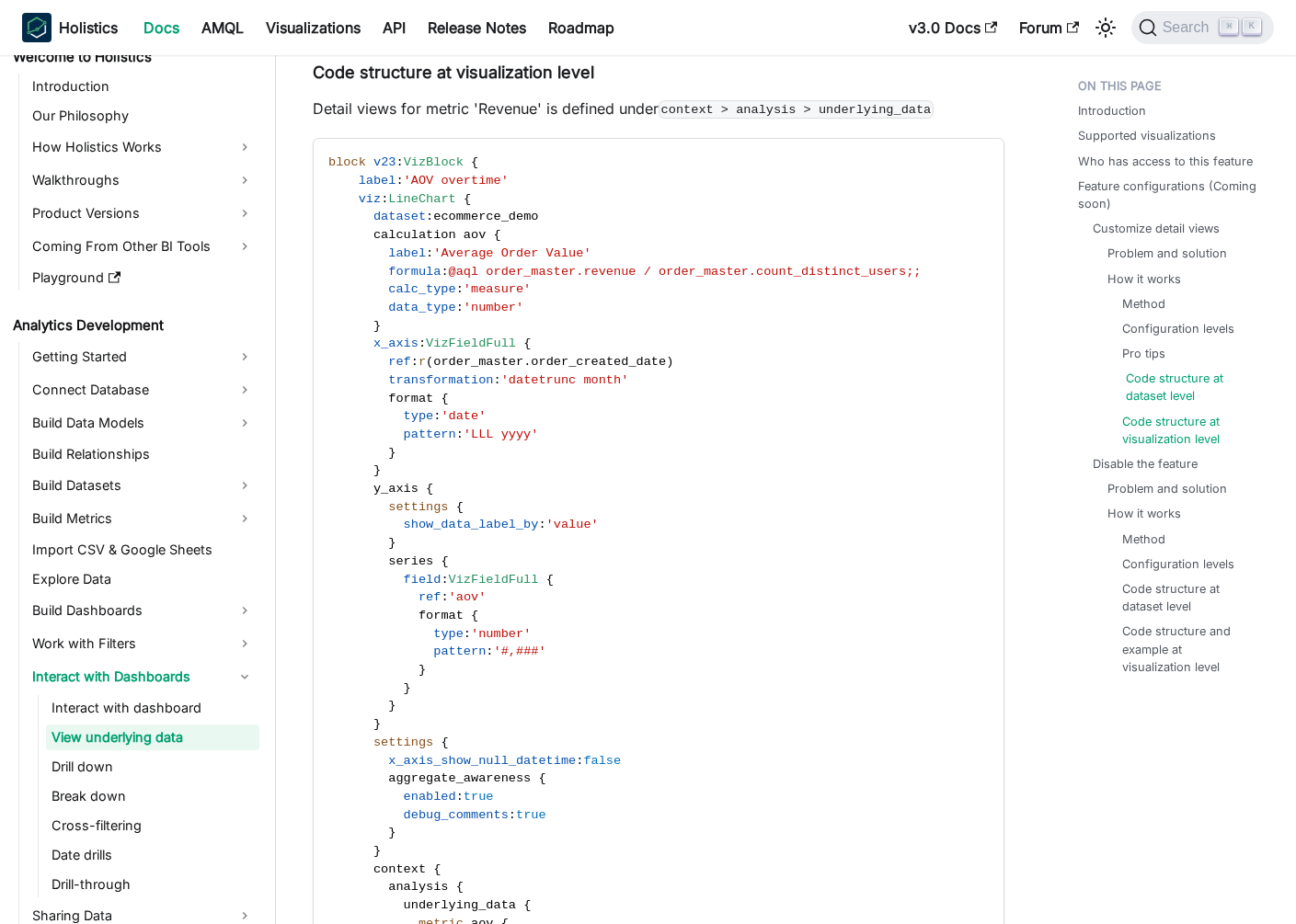
click at [1151, 397] on link "Code structure at dataset level" at bounding box center [1187, 386] width 122 height 35
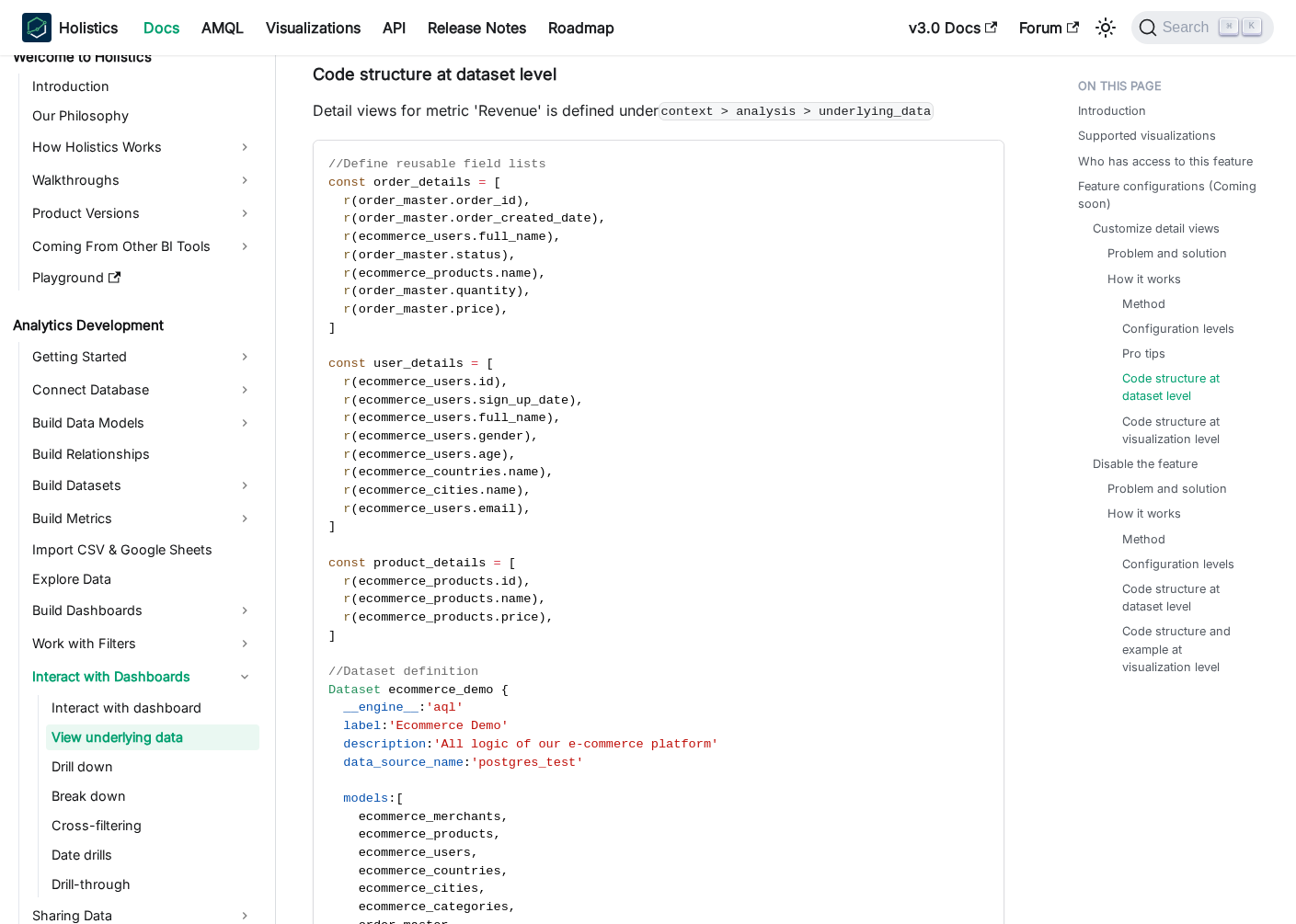
click at [1141, 365] on ul "Method Configuration levels Pro tips Code structure at dataset level Code struc…" at bounding box center [1180, 372] width 144 height 153
click at [1124, 351] on li "Pro tips" at bounding box center [1184, 354] width 122 height 18
click at [1184, 368] on ul "Method Configuration levels Pro tips Code structure at dataset level Code struc…" at bounding box center [1180, 372] width 144 height 153
click at [1150, 334] on link "Configuration levels" at bounding box center [1182, 329] width 112 height 18
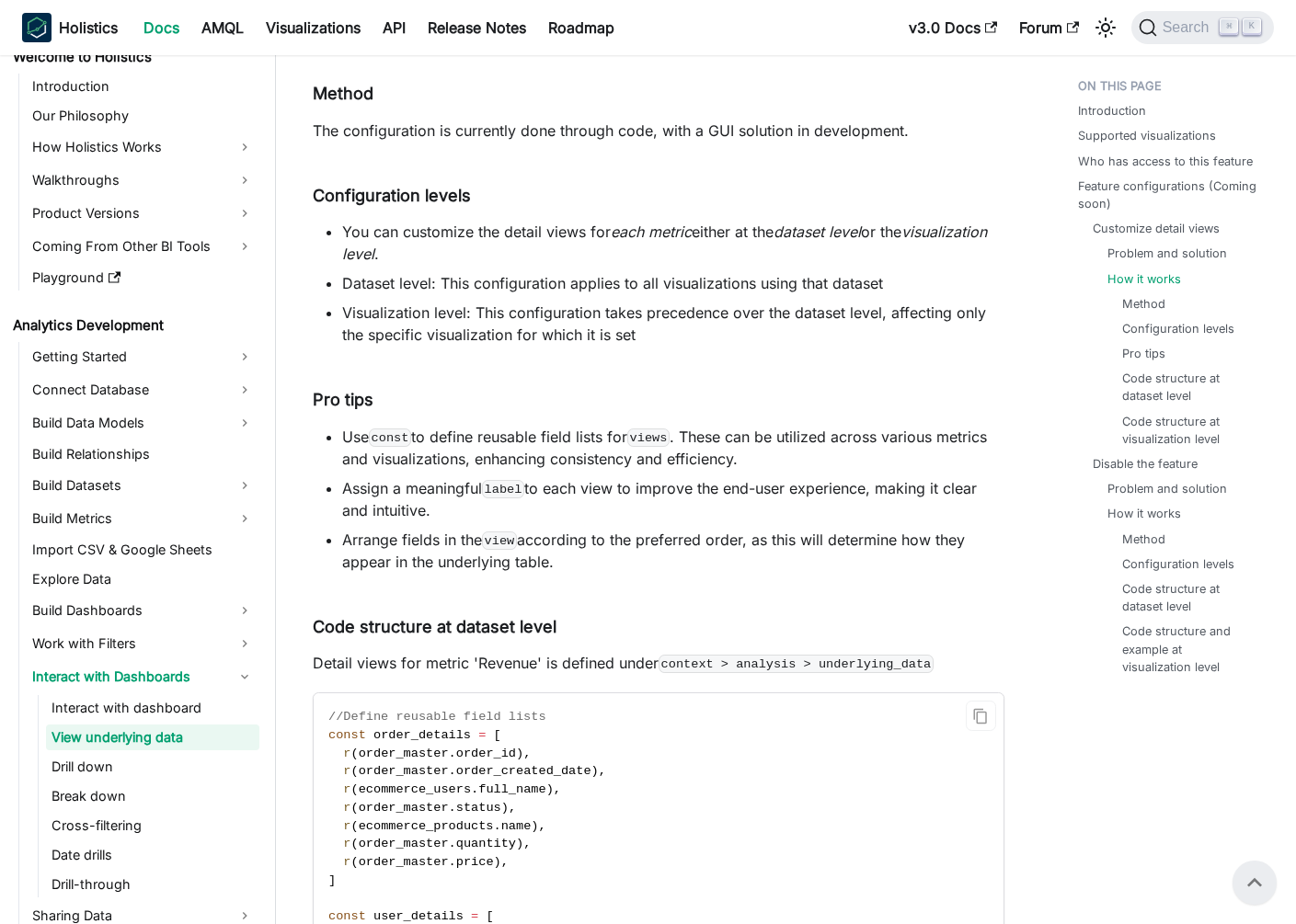
scroll to position [2383, 0]
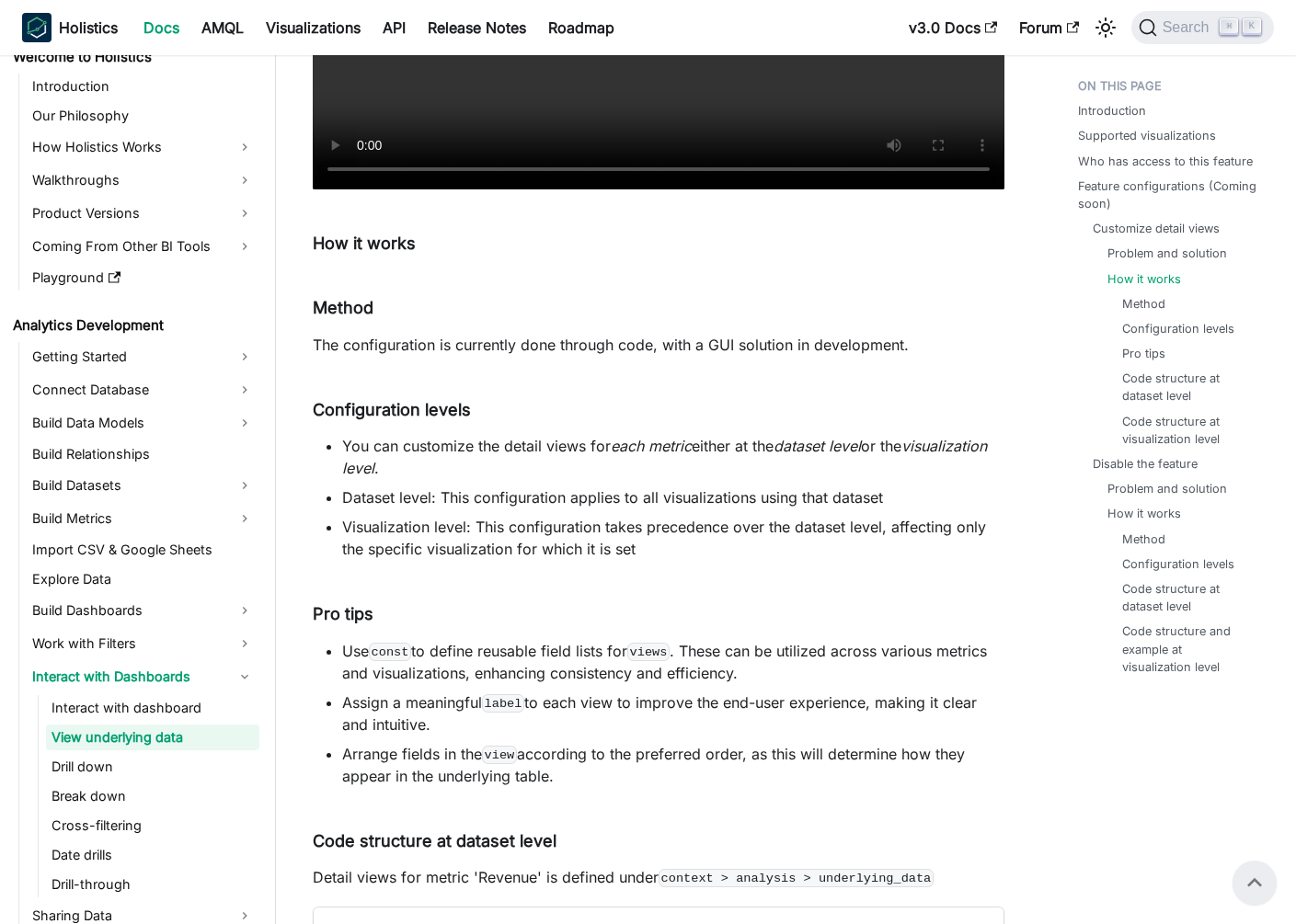
click at [552, 527] on li "Visualization level: This configuration takes precedence over the dataset level…" at bounding box center [673, 538] width 663 height 44
click at [404, 449] on li "You can customize the detail views for each metric either at the dataset level …" at bounding box center [673, 457] width 663 height 44
click at [530, 498] on li "Dataset level: This configuration applies to all visualizations using that data…" at bounding box center [673, 498] width 663 height 22
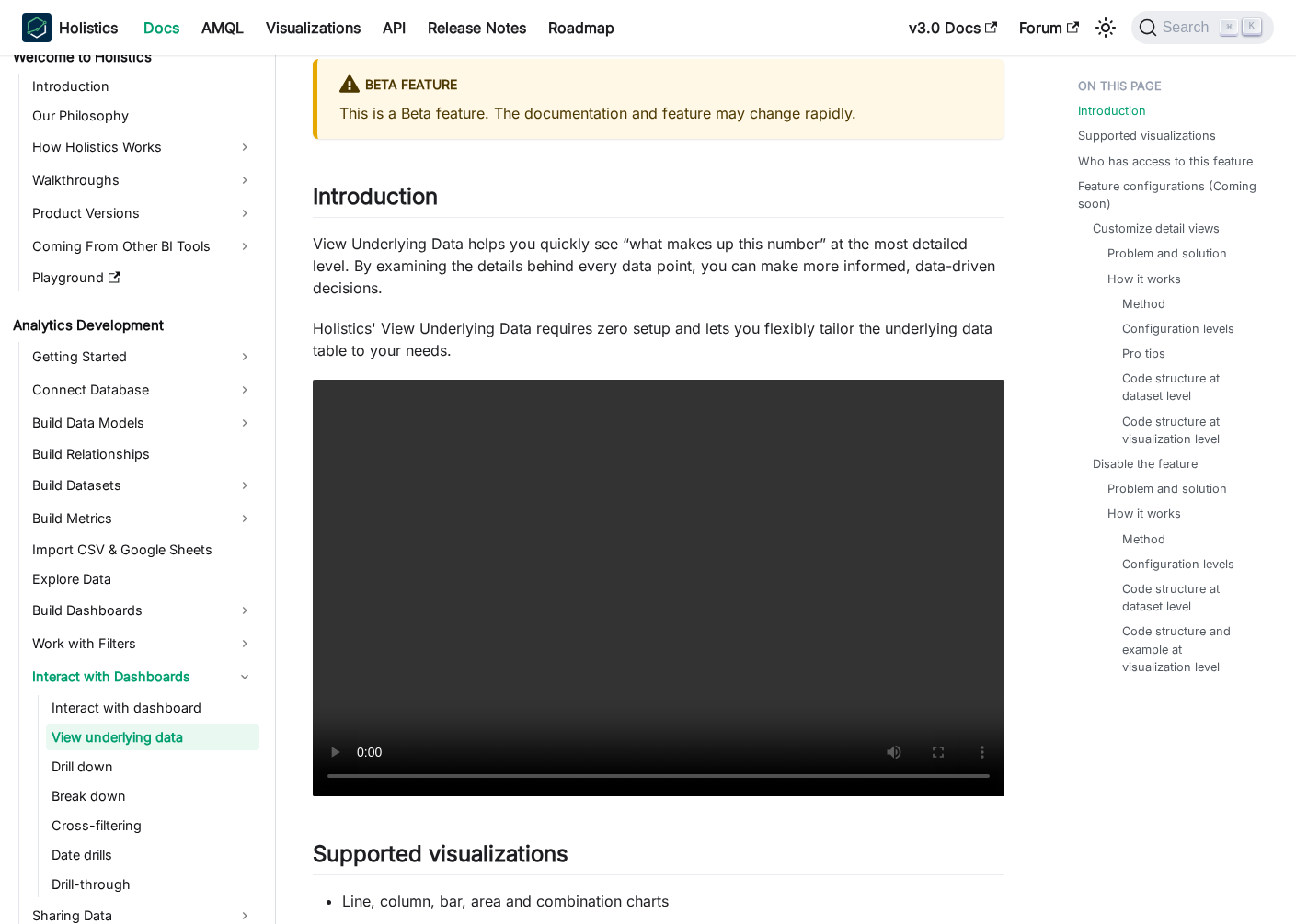
scroll to position [156, 0]
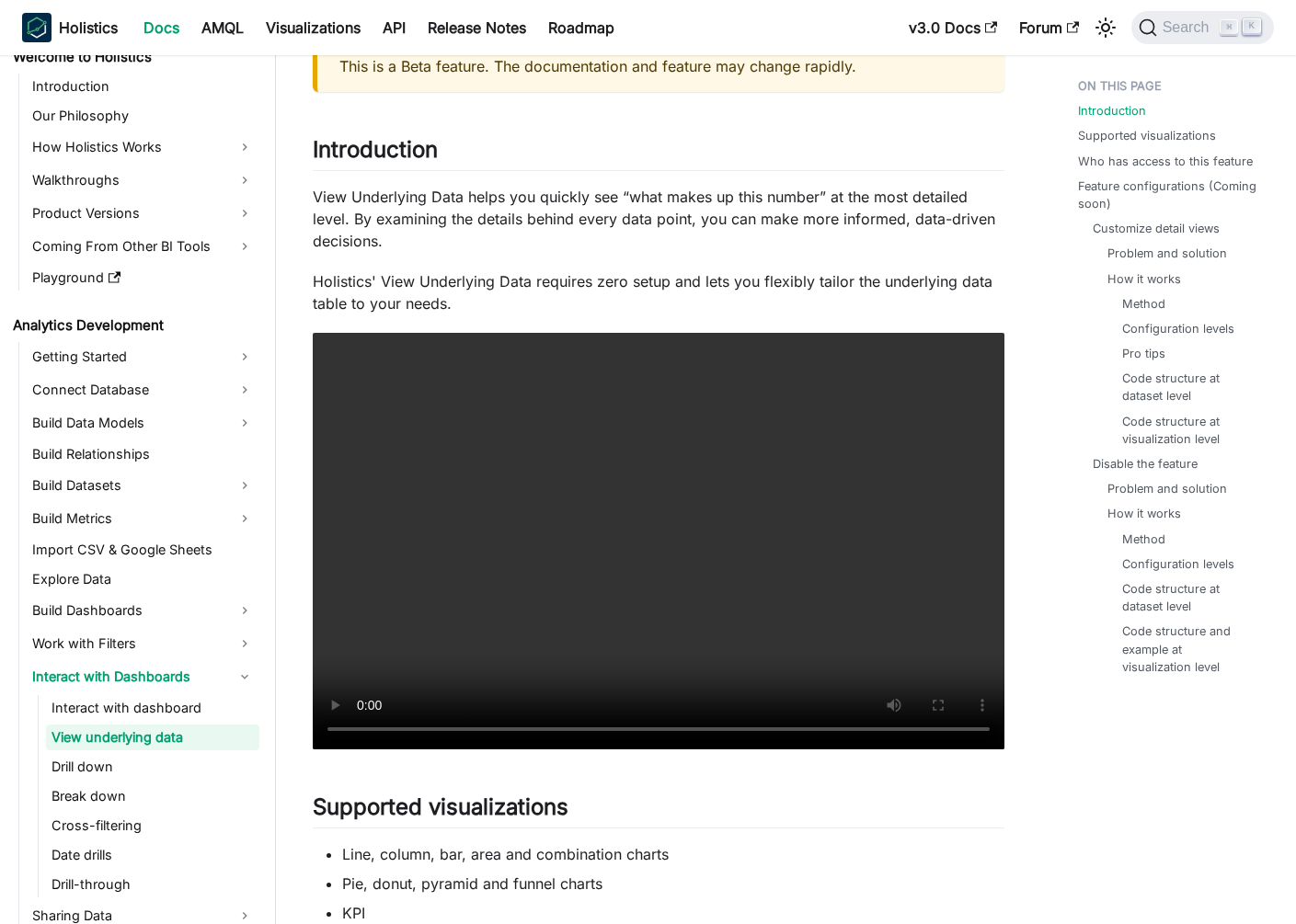
click at [616, 226] on p "View Underlying Data helps you quickly see “what makes up this number” at the m…" at bounding box center [659, 219] width 692 height 67
click at [552, 285] on p "Holistics' View Underlying Data requires zero setup and lets you flexibly tailo…" at bounding box center [659, 292] width 692 height 44
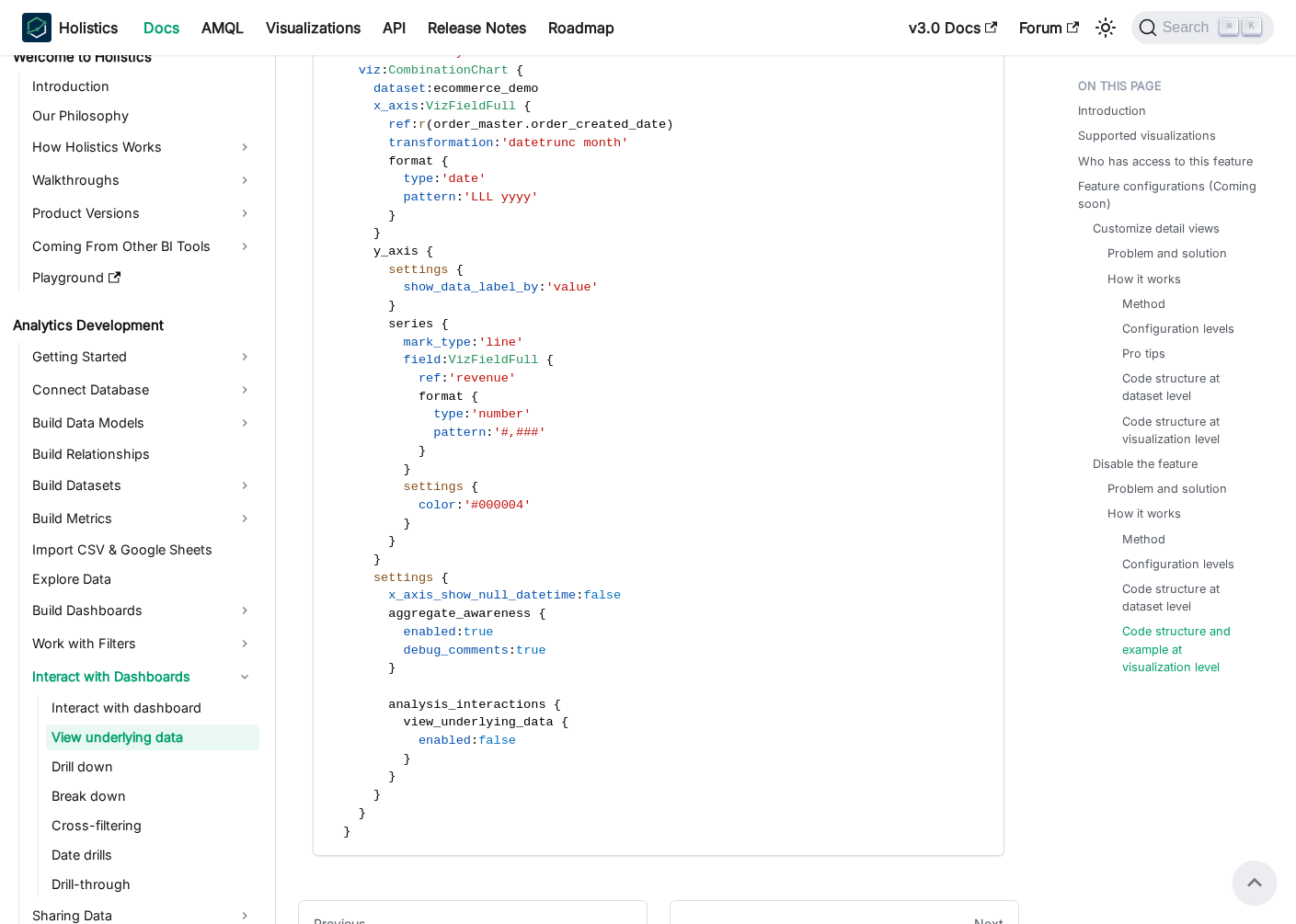
scroll to position [8089, 0]
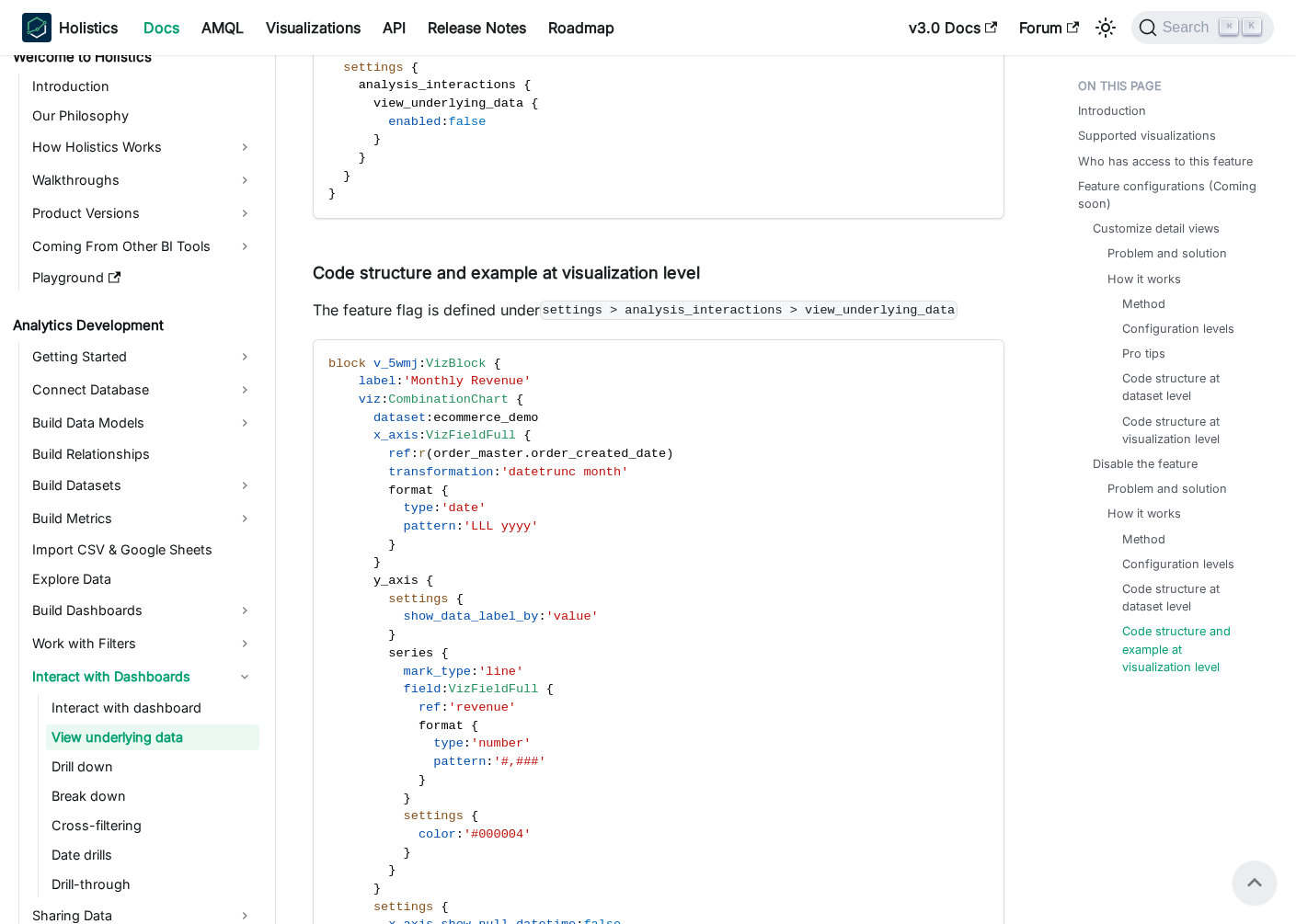
click at [1149, 266] on ul "Problem and solution How it works Method Configuration levels Pro tips Code str…" at bounding box center [1177, 346] width 167 height 204
click at [1124, 257] on link "Problem and solution" at bounding box center [1171, 253] width 119 height 18
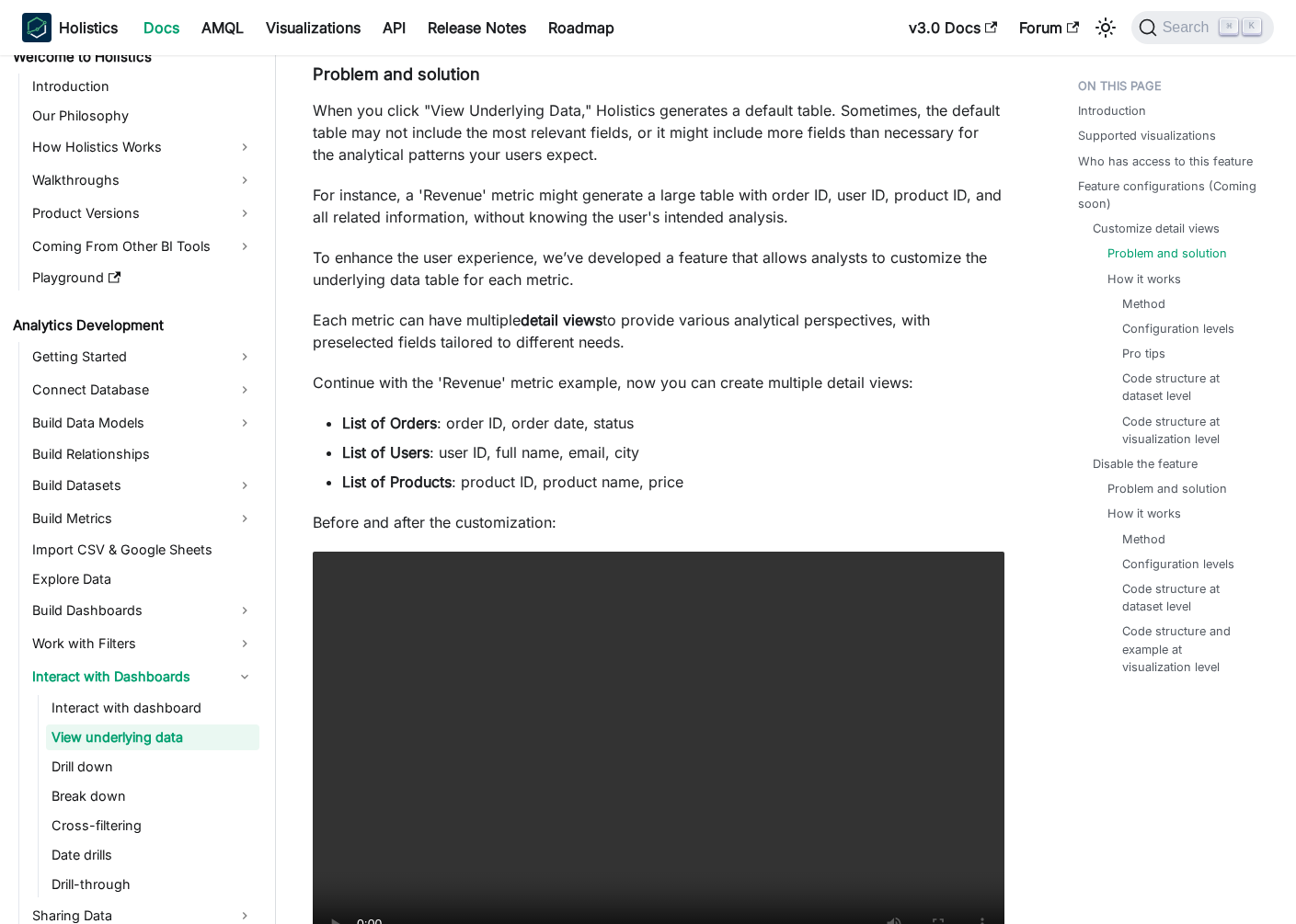
click at [664, 378] on p "Continue with the 'Revenue' metric example, now you can create multiple detail …" at bounding box center [659, 383] width 692 height 22
click at [604, 282] on p "To enhance the user experience, we’ve developed a feature that allows analysts …" at bounding box center [659, 268] width 692 height 44
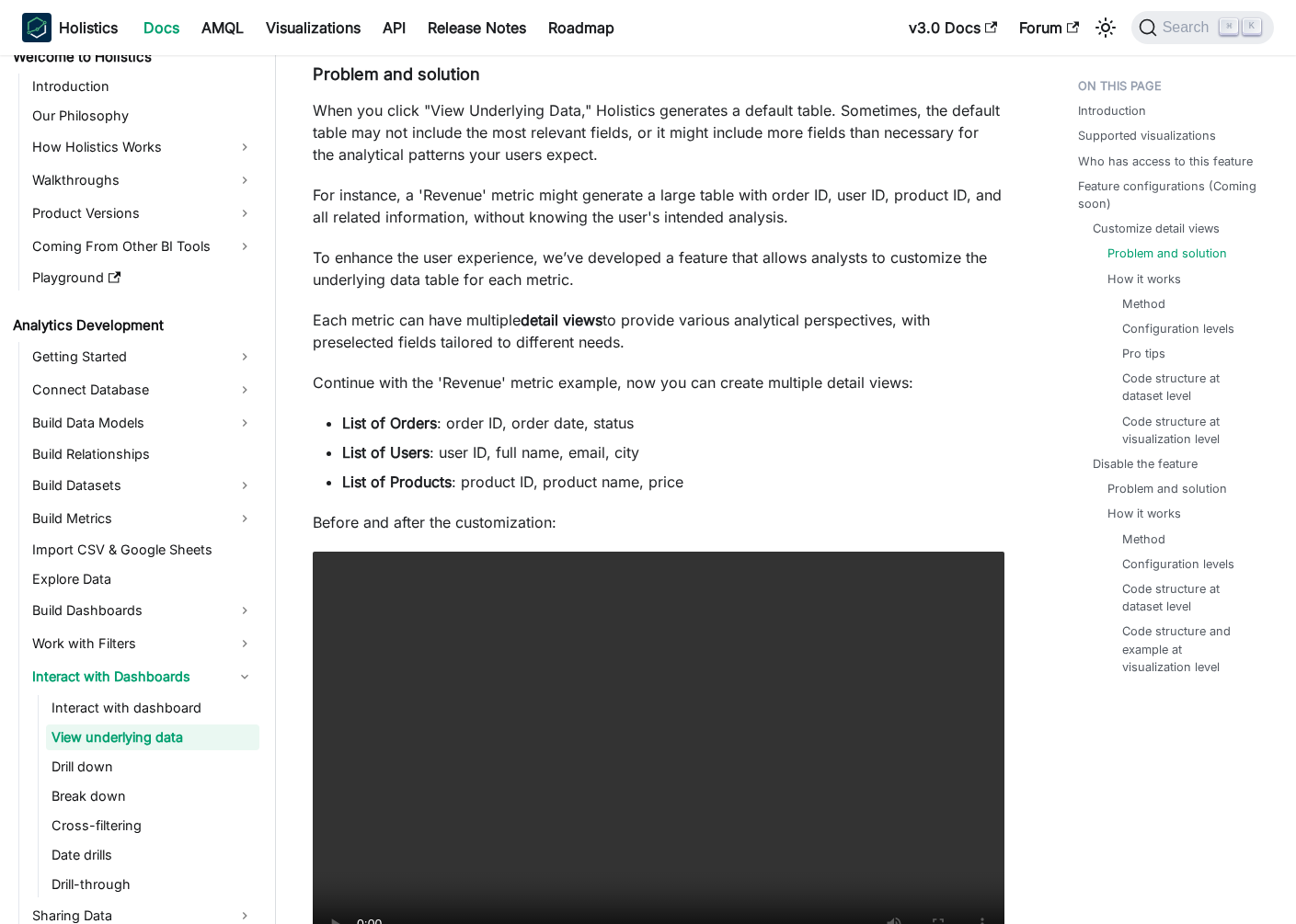
click at [604, 282] on p "To enhance the user experience, we’ve developed a feature that allows analysts …" at bounding box center [659, 268] width 692 height 44
click at [705, 253] on p "To enhance the user experience, we’ve developed a feature that allows analysts …" at bounding box center [659, 268] width 692 height 44
click at [780, 194] on p "For instance, a 'Revenue' metric might generate a large table with order ID, us…" at bounding box center [659, 206] width 692 height 44
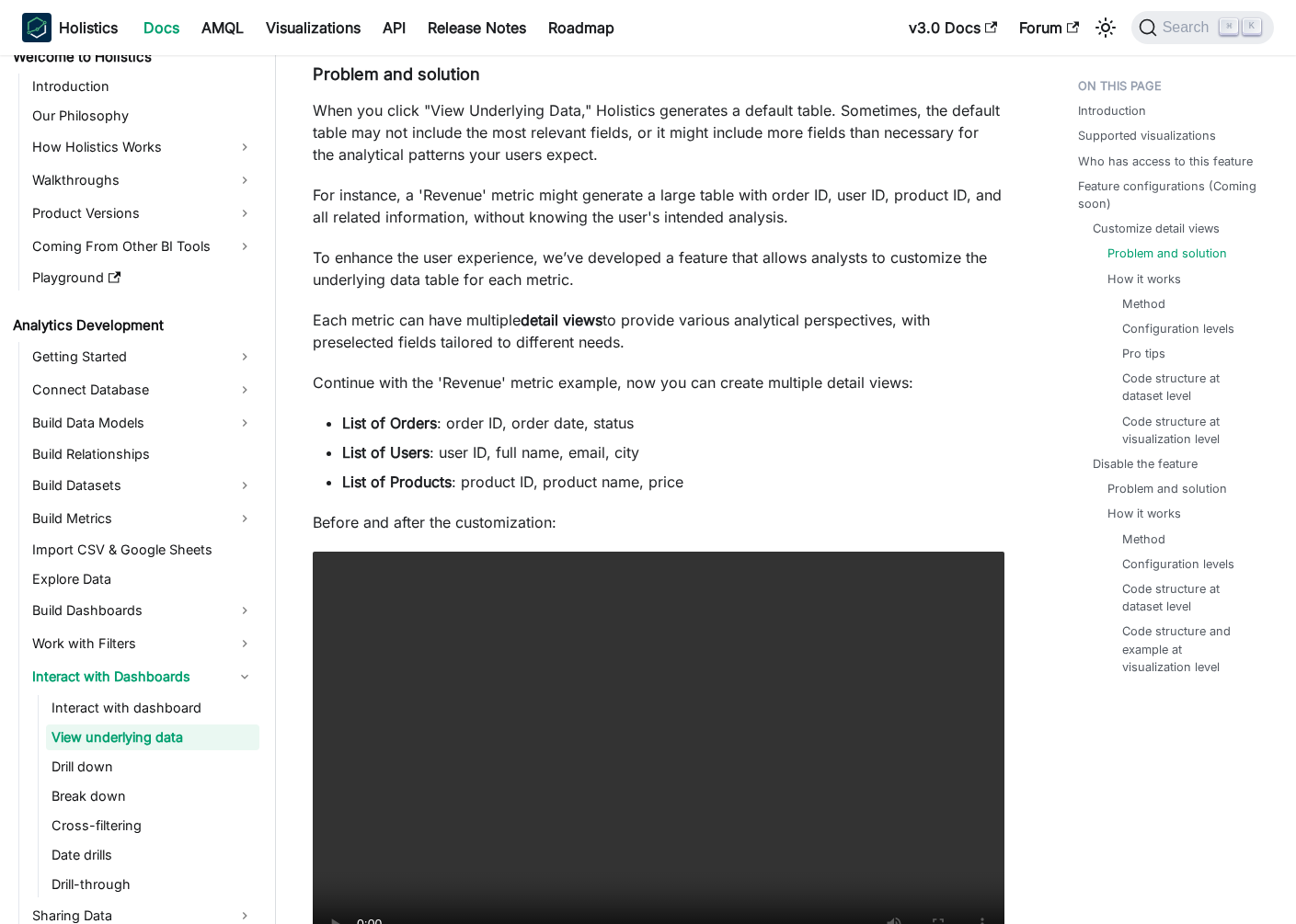
click at [780, 194] on p "For instance, a 'Revenue' metric might generate a large table with order ID, us…" at bounding box center [659, 206] width 692 height 44
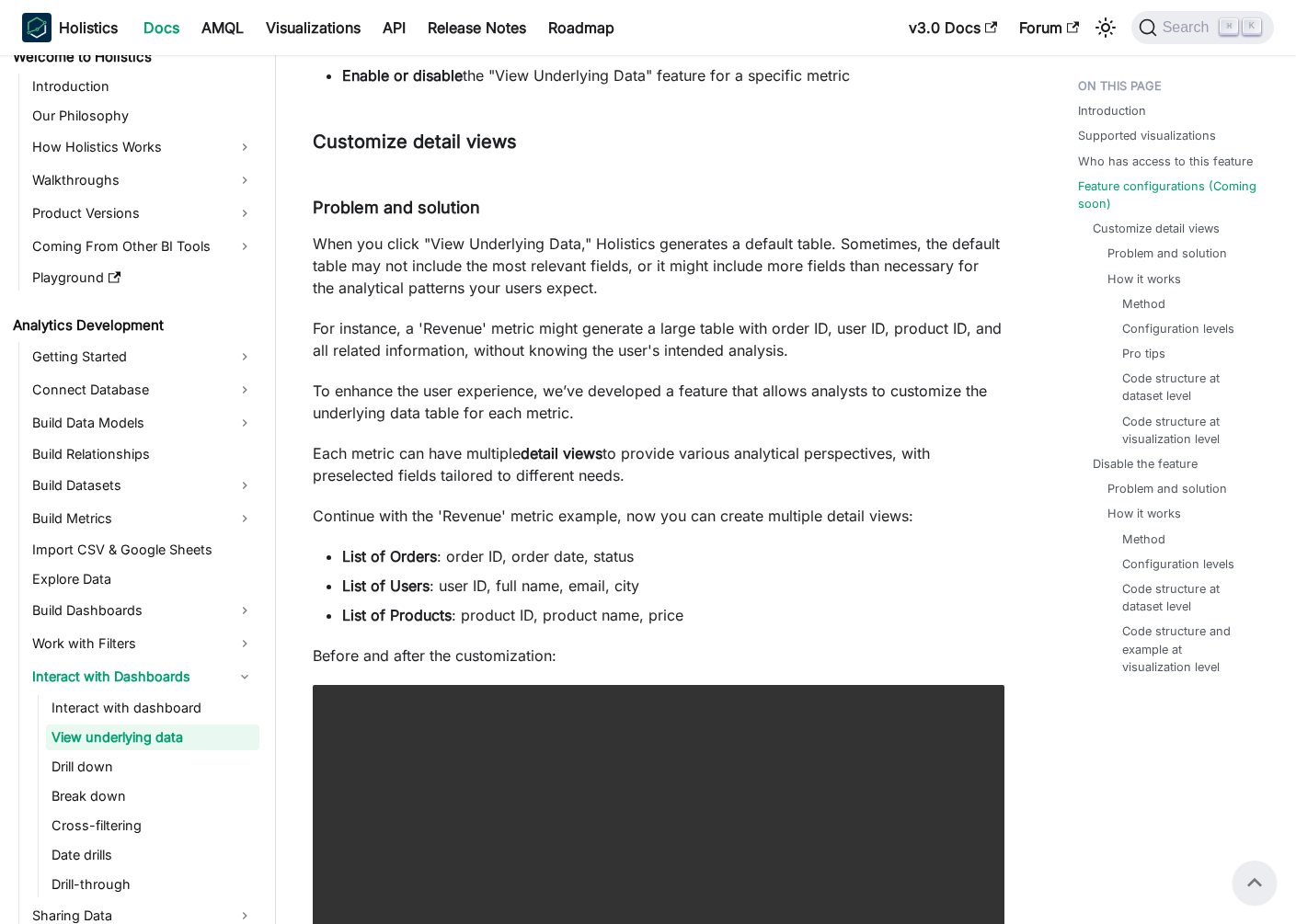
scroll to position [1333, 0]
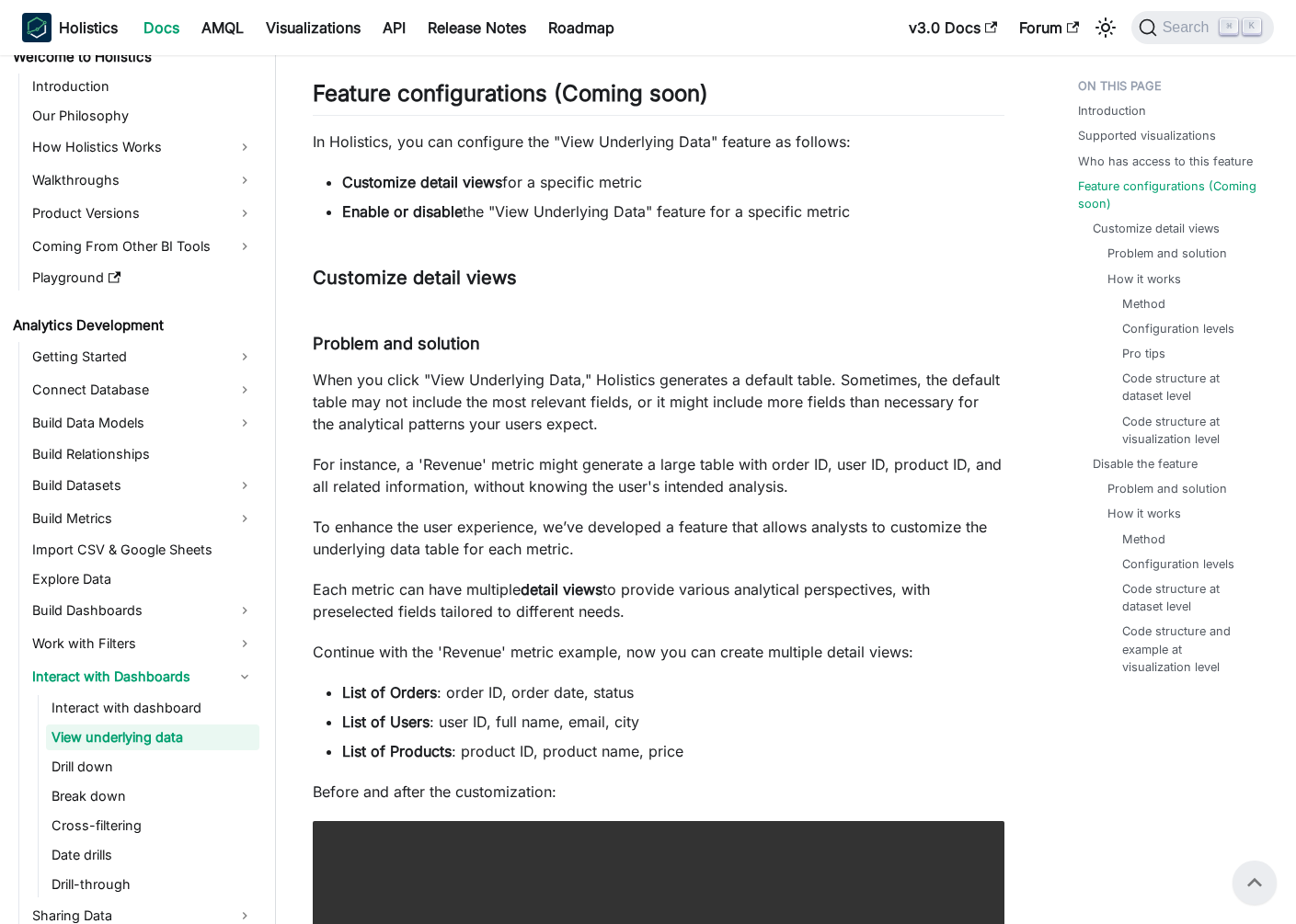
click at [496, 427] on p "When you click "View Underlying Data," Holistics generates a default table. Som…" at bounding box center [659, 401] width 692 height 67
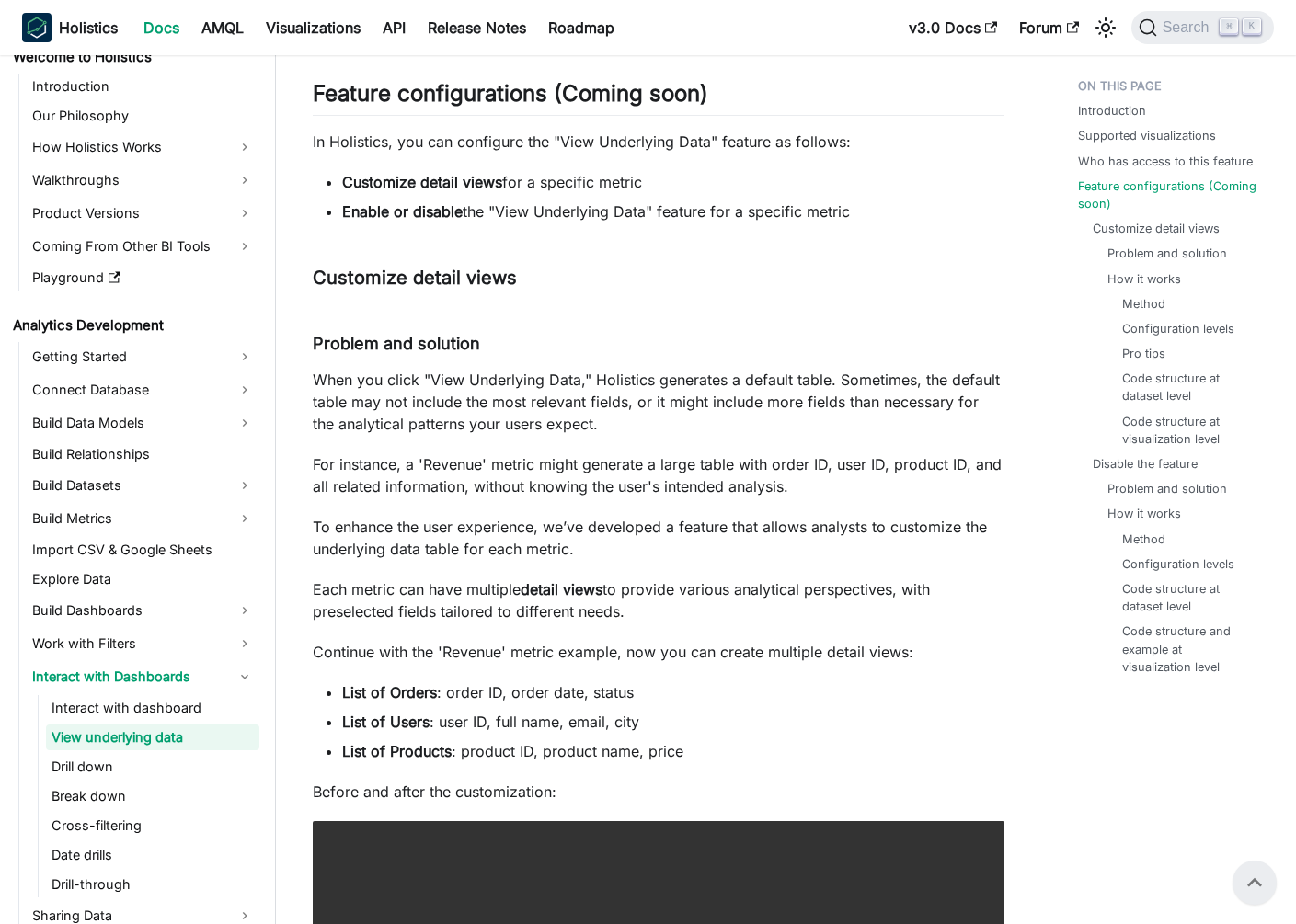
click at [696, 430] on div at bounding box center [696, 430] width 0 height 0
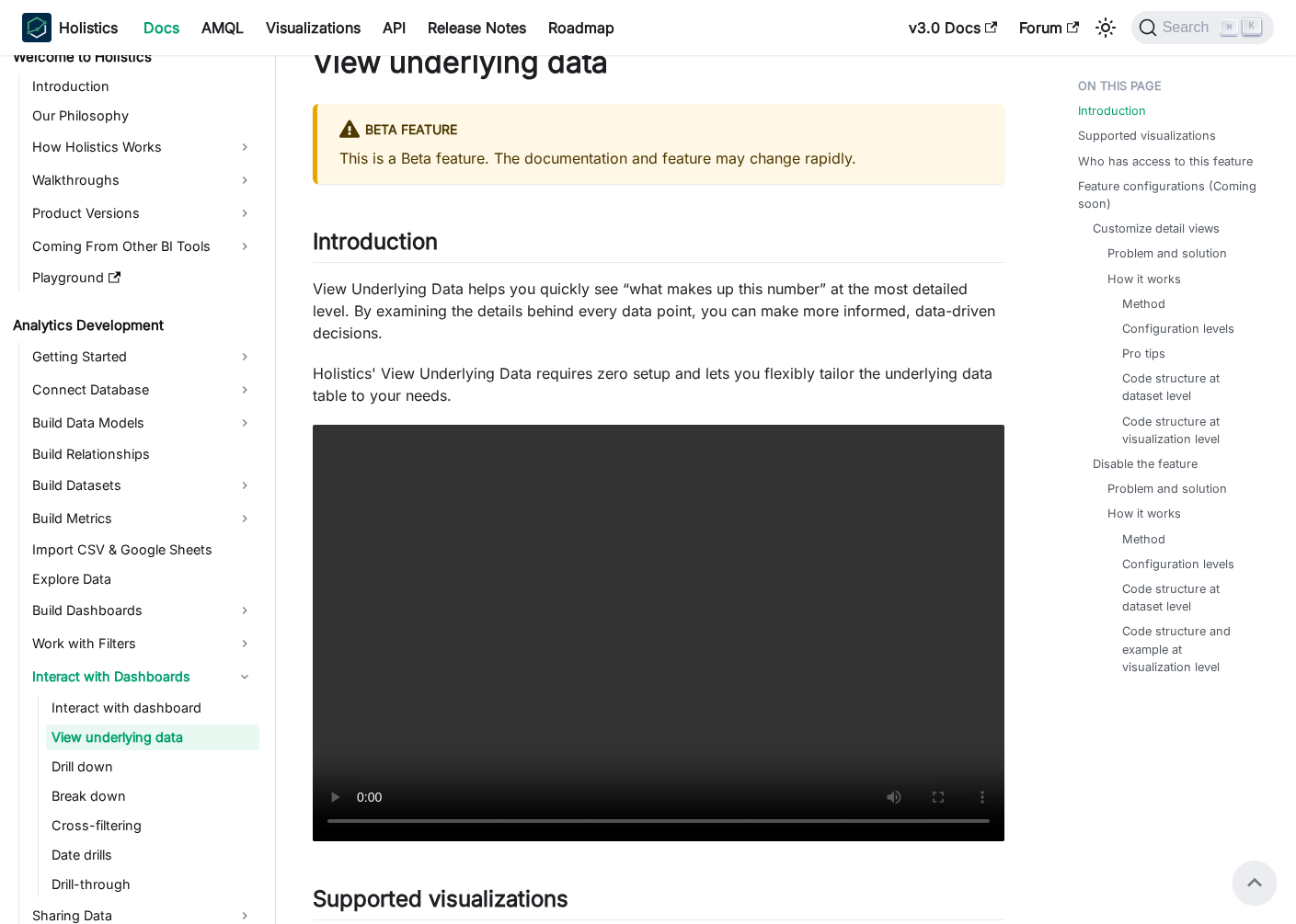
scroll to position [0, 0]
